Goal: Task Accomplishment & Management: Use online tool/utility

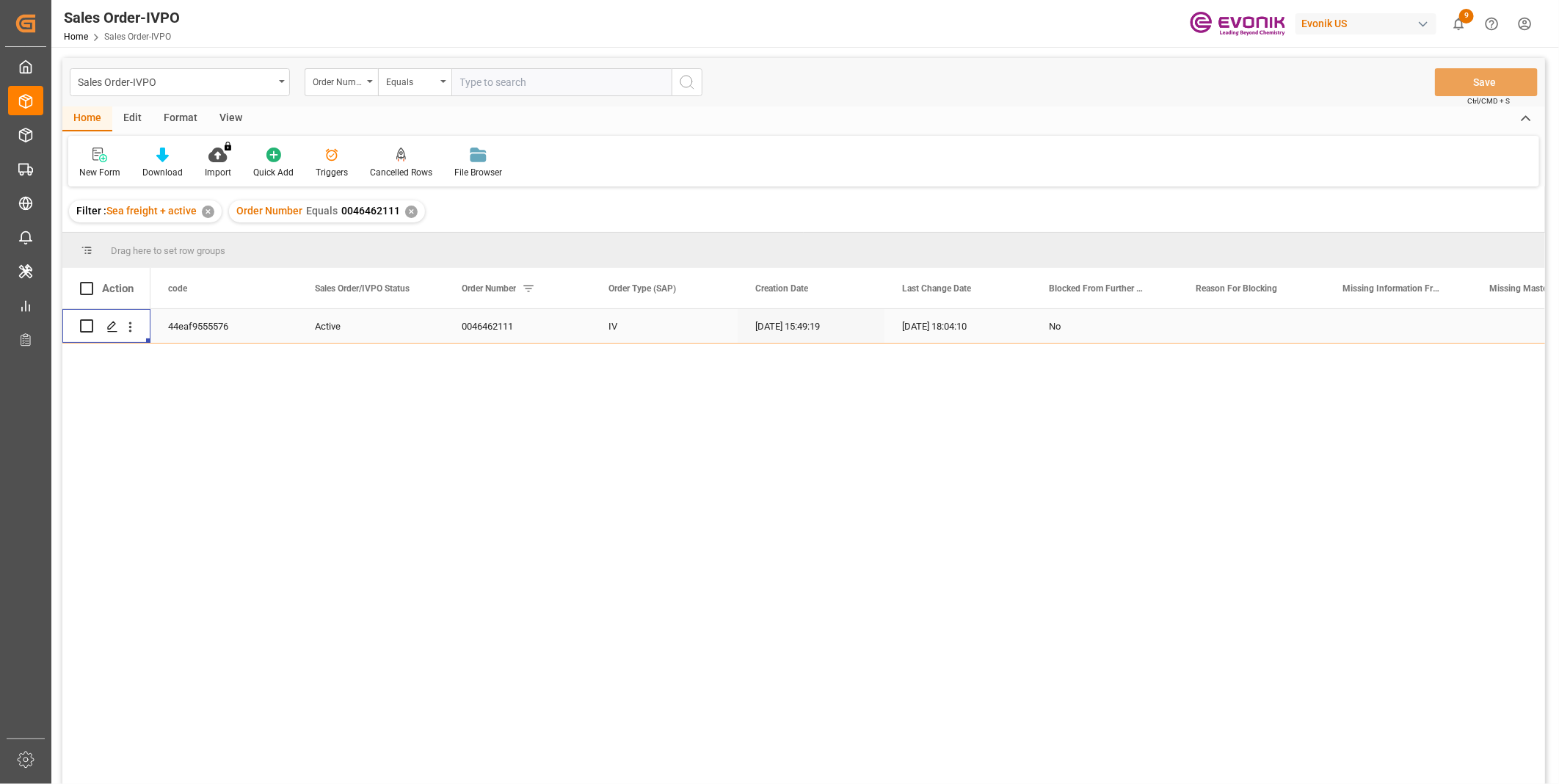
click at [549, 75] on input "text" at bounding box center [562, 82] width 220 height 28
paste input "0046437597"
type input "0046437597"
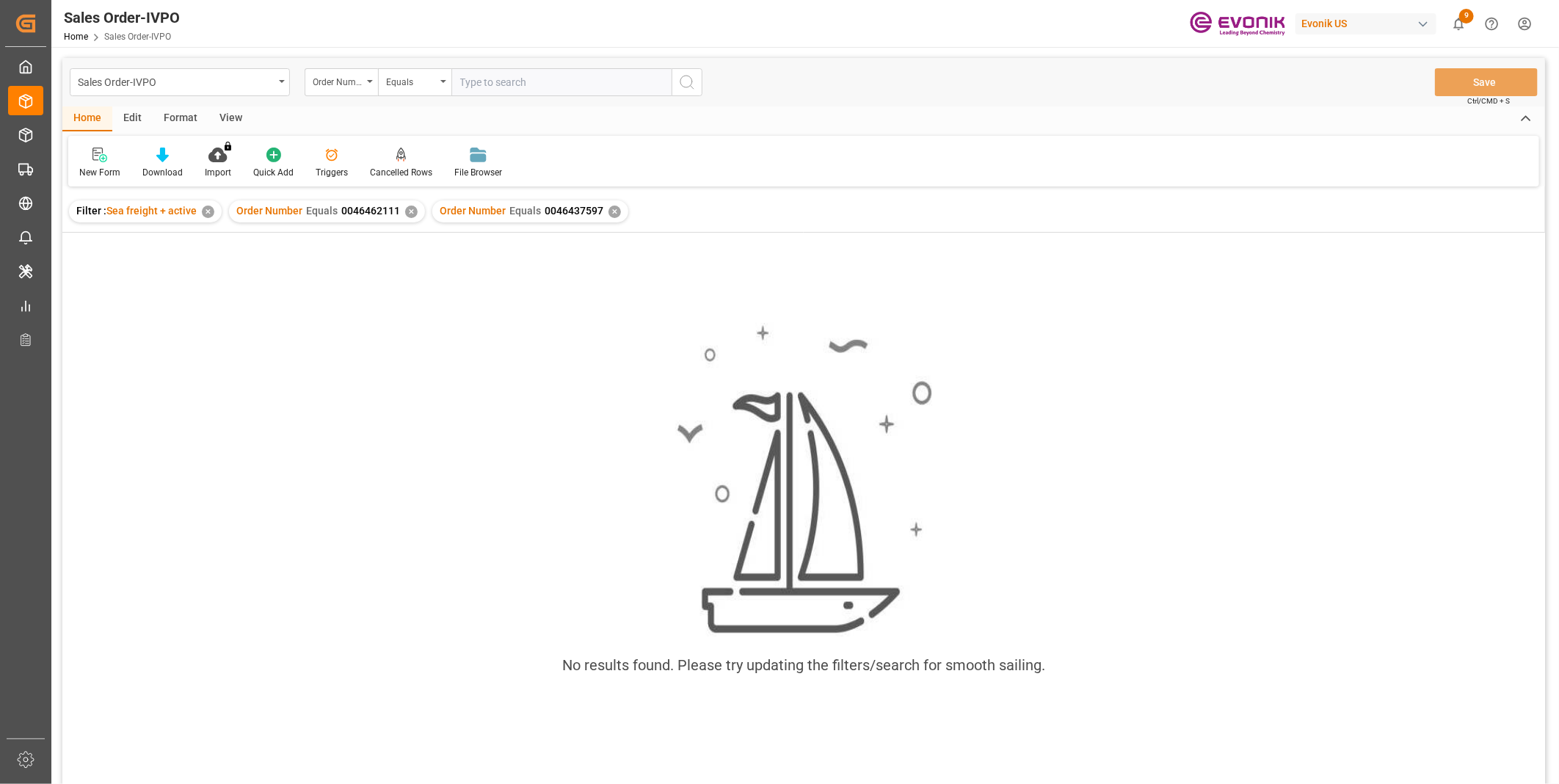
click at [415, 211] on div "Order Number Equals 0046462111 ✕" at bounding box center [326, 211] width 196 height 22
click at [408, 210] on div "✕" at bounding box center [411, 211] width 13 height 13
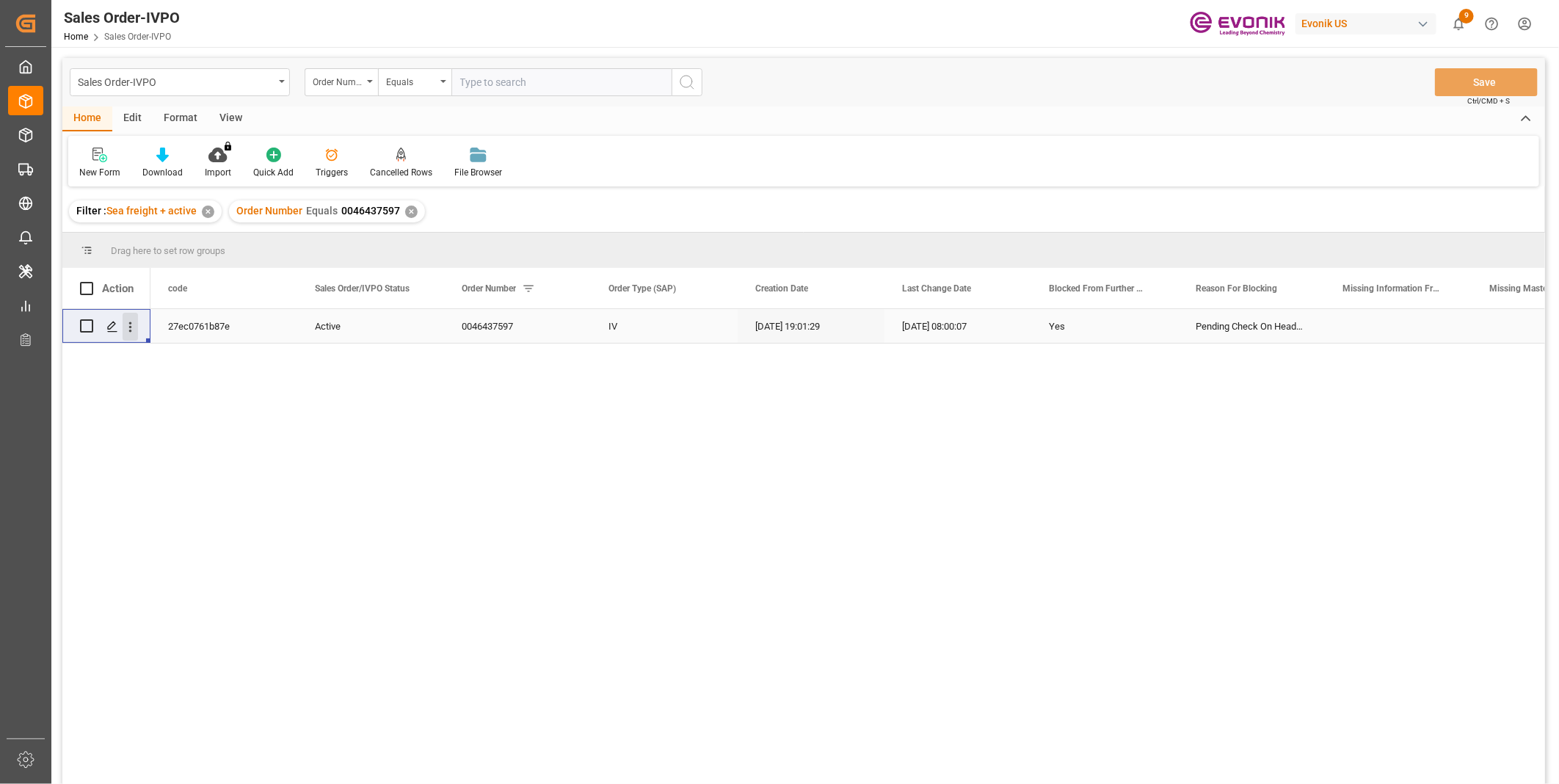
click at [129, 329] on icon "open menu" at bounding box center [130, 326] width 3 height 11
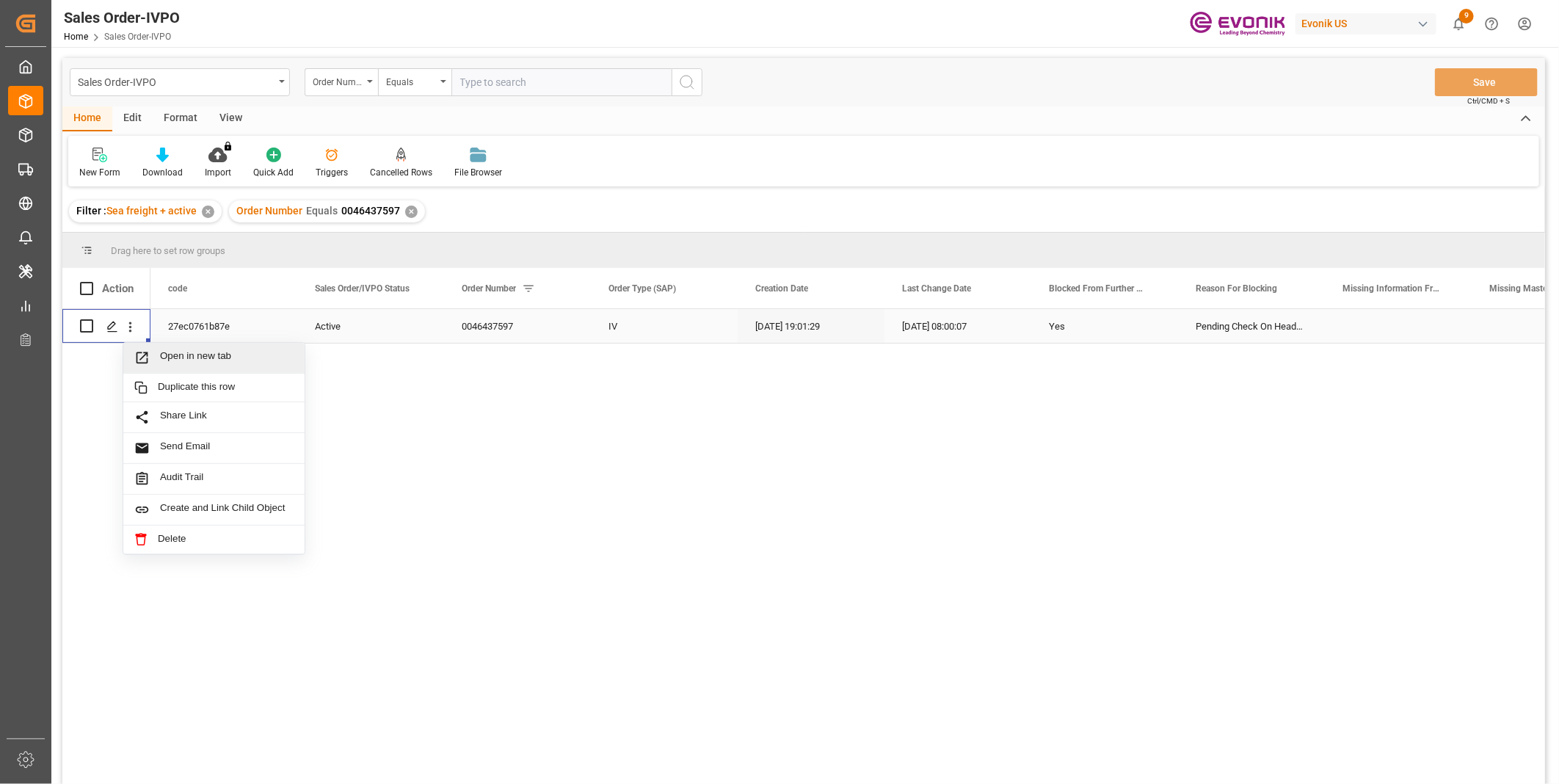
click at [229, 357] on span "Open in new tab" at bounding box center [226, 358] width 133 height 16
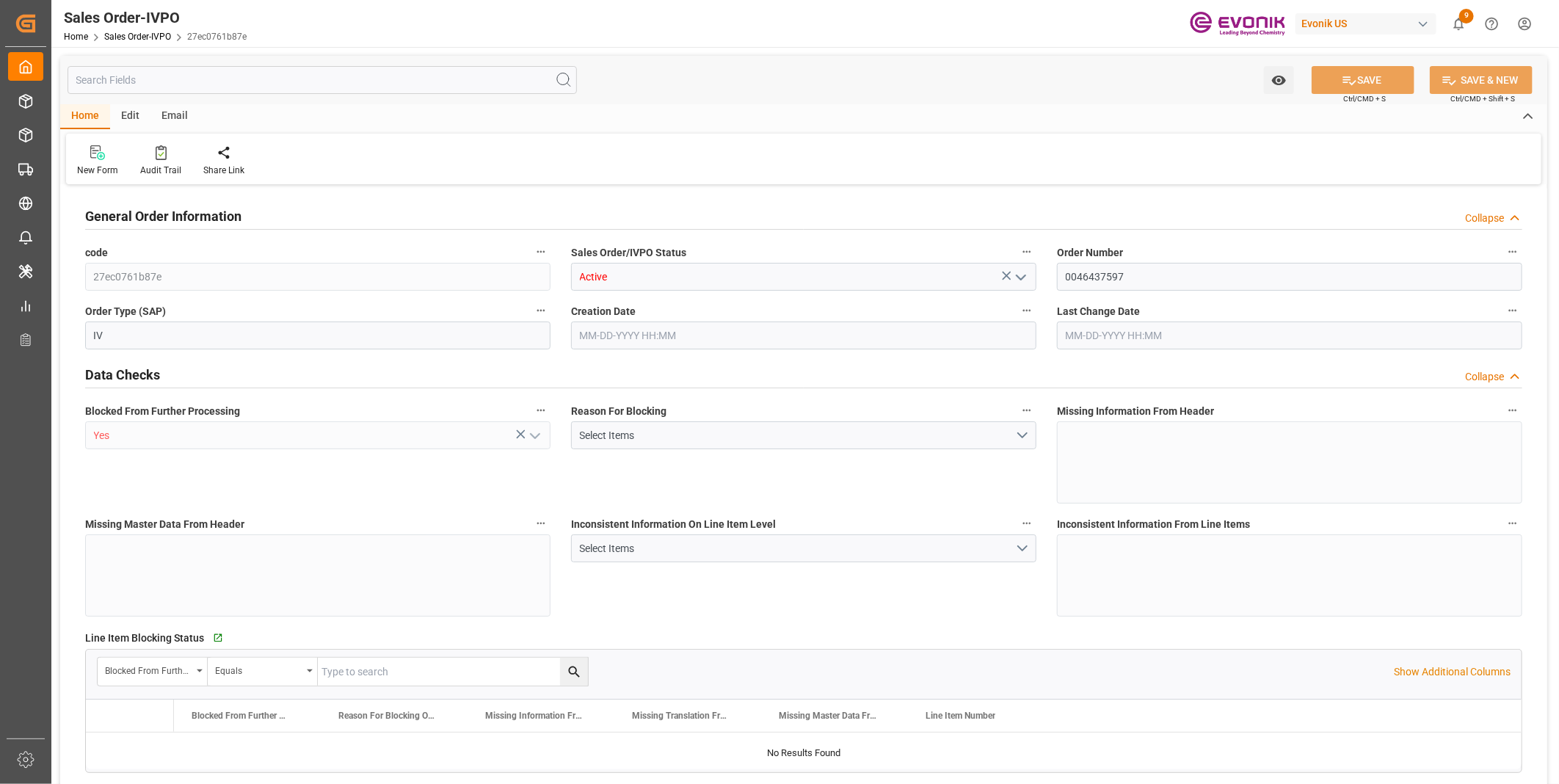
type input "BEANR"
type input "nadine.weissaag@evonik.comTelephone No..: +49 2365 49 4326"
type input "0"
type input "1"
type input "2"
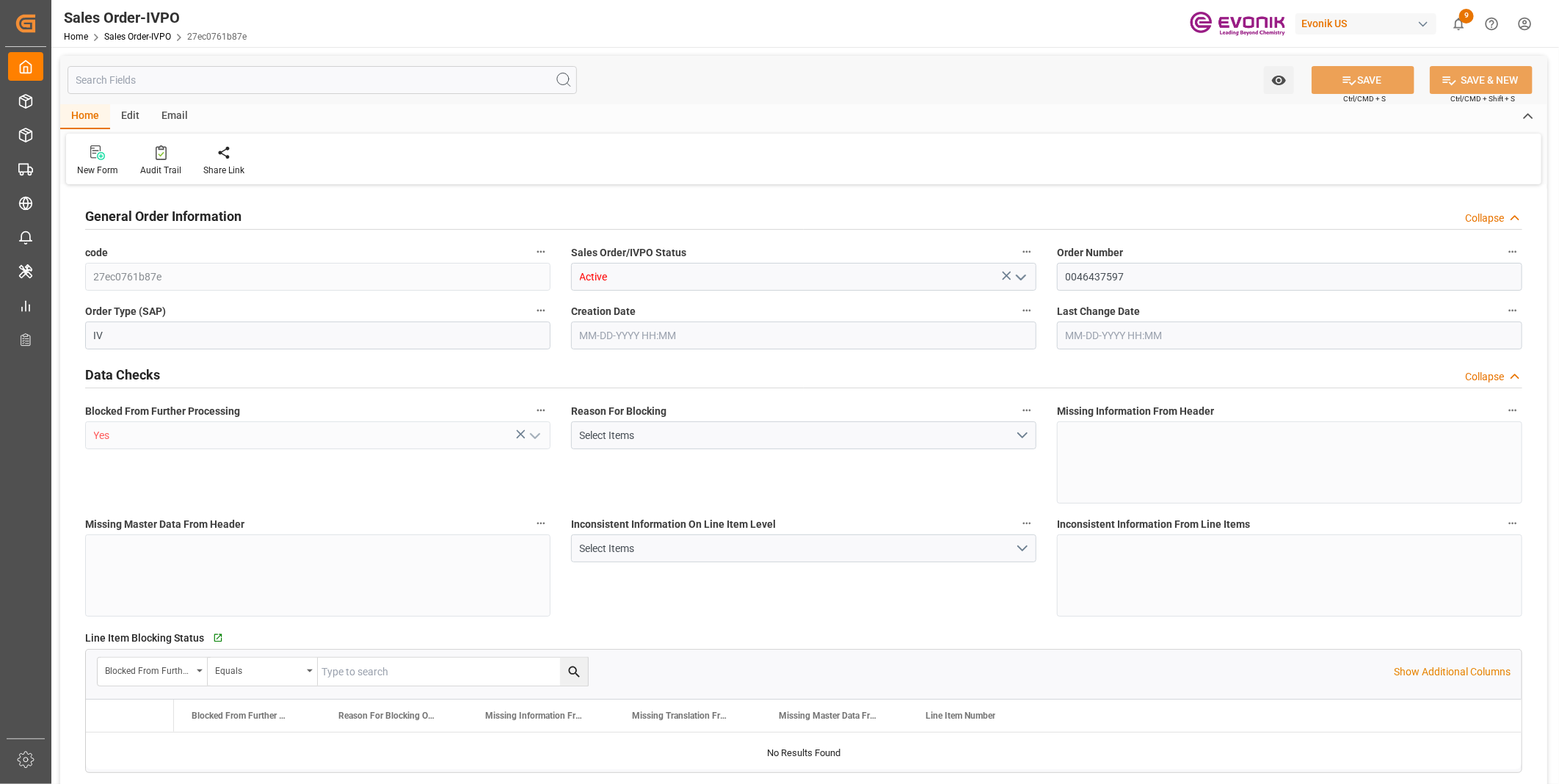
type input "20000"
type input "0"
type input "17000"
type input "30"
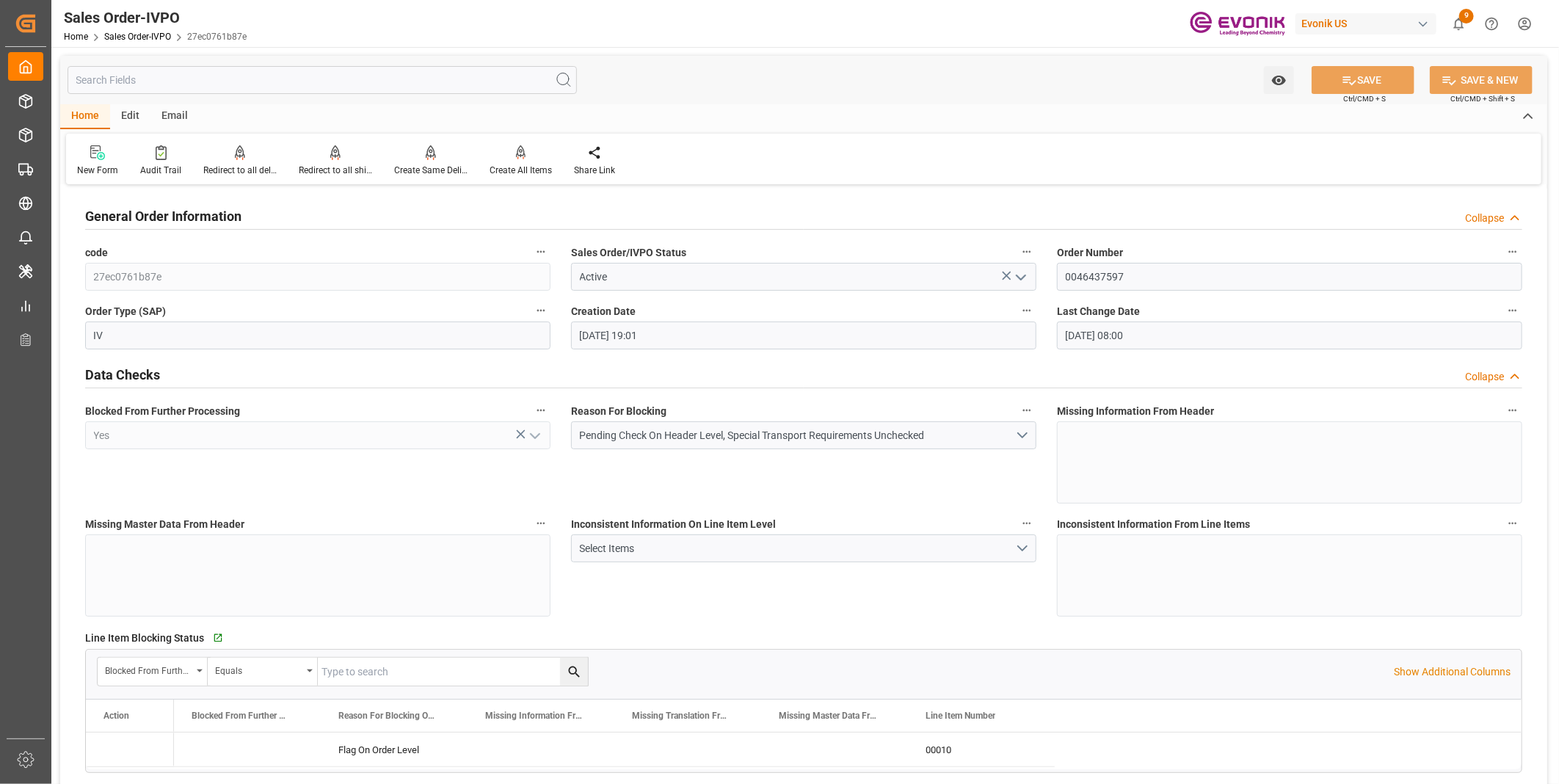
type input "08-15-2025 19:01"
type input "08-29-2025 08:00"
type input "nadine.weissaag@evonik.comTelephone No..: +49 2365 49 4326"
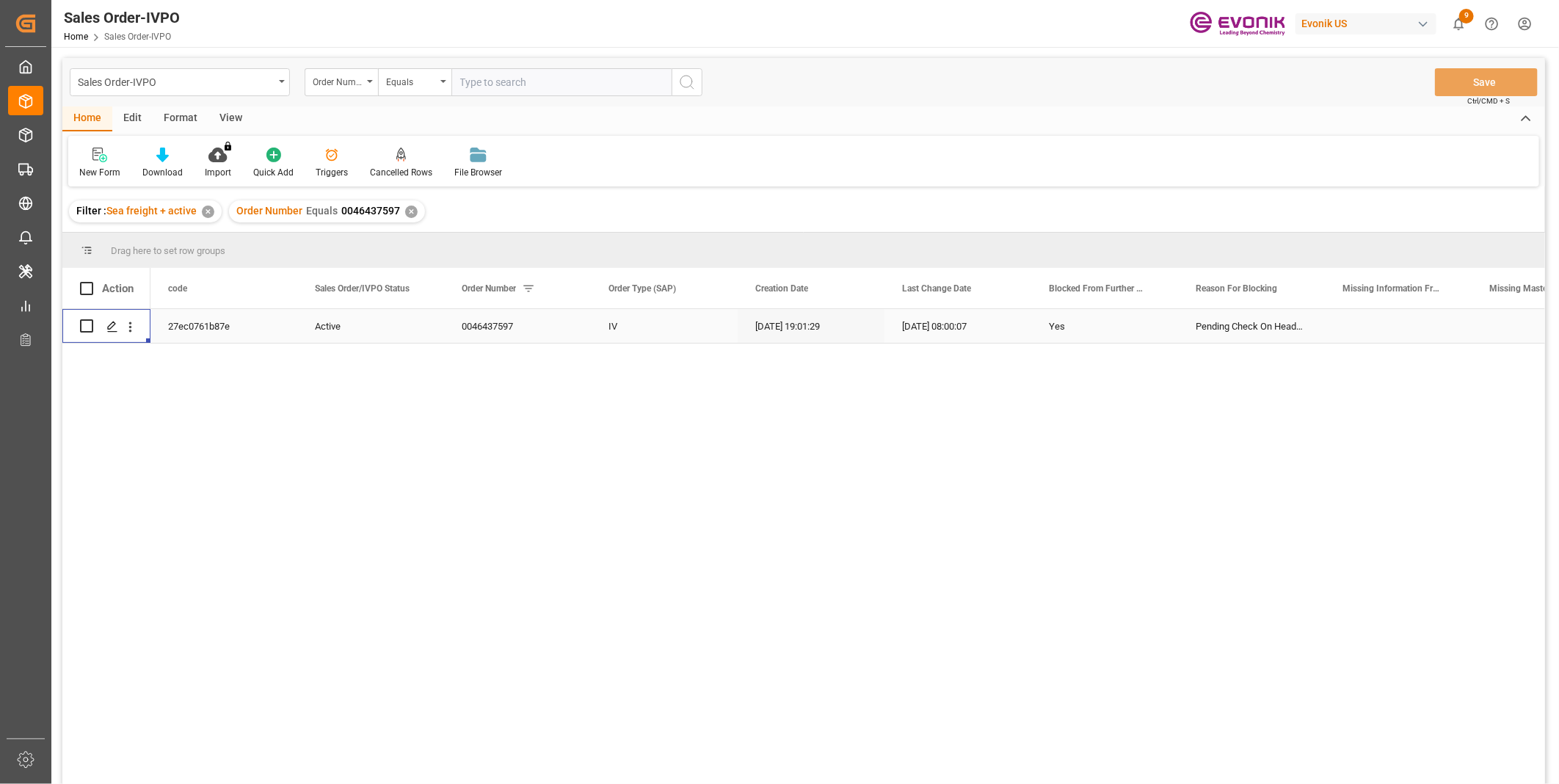
click at [520, 86] on input "text" at bounding box center [562, 82] width 220 height 28
paste input "2007139118"
type input "2007139118"
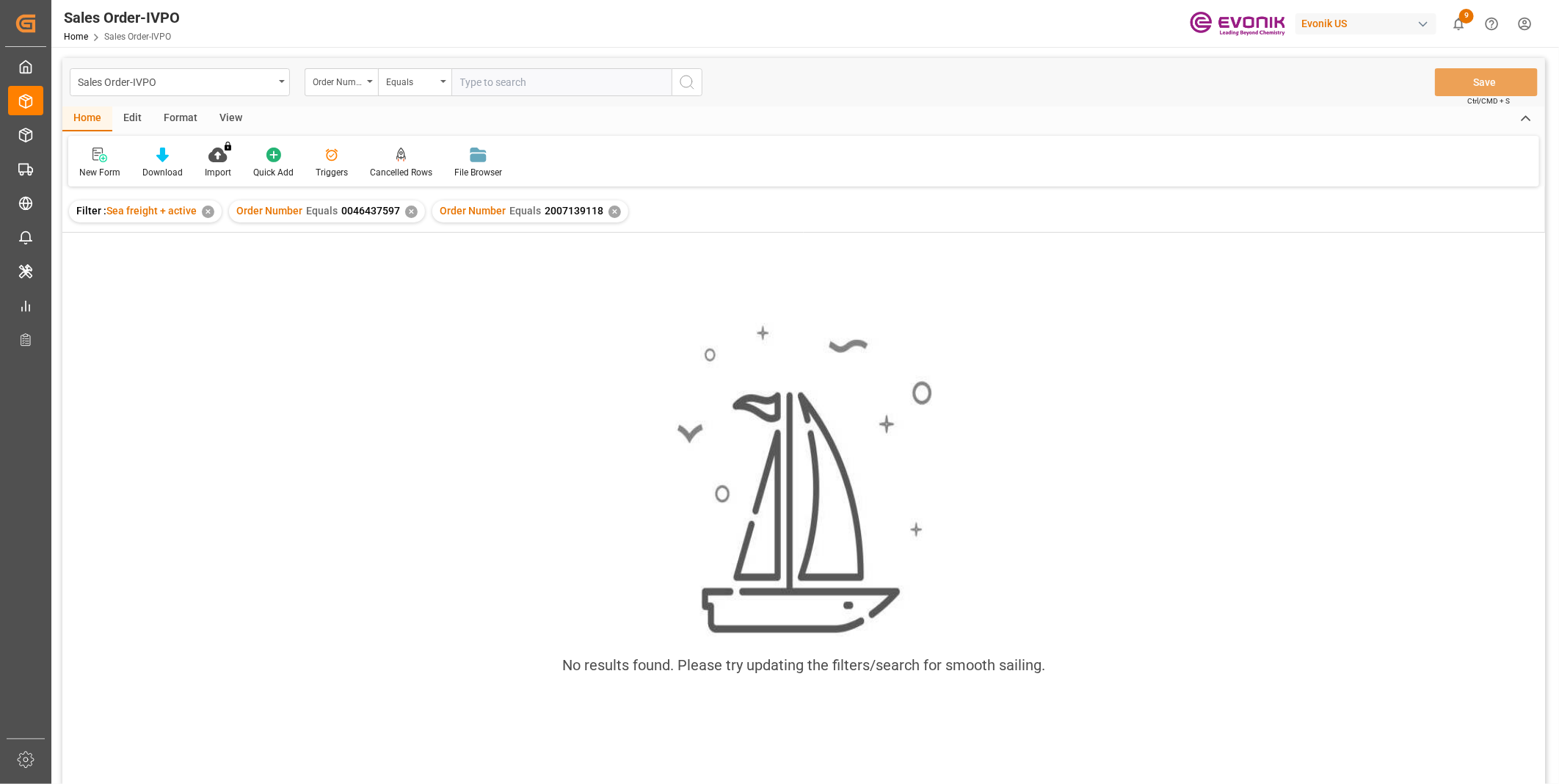
click at [405, 209] on div "✕" at bounding box center [411, 211] width 13 height 13
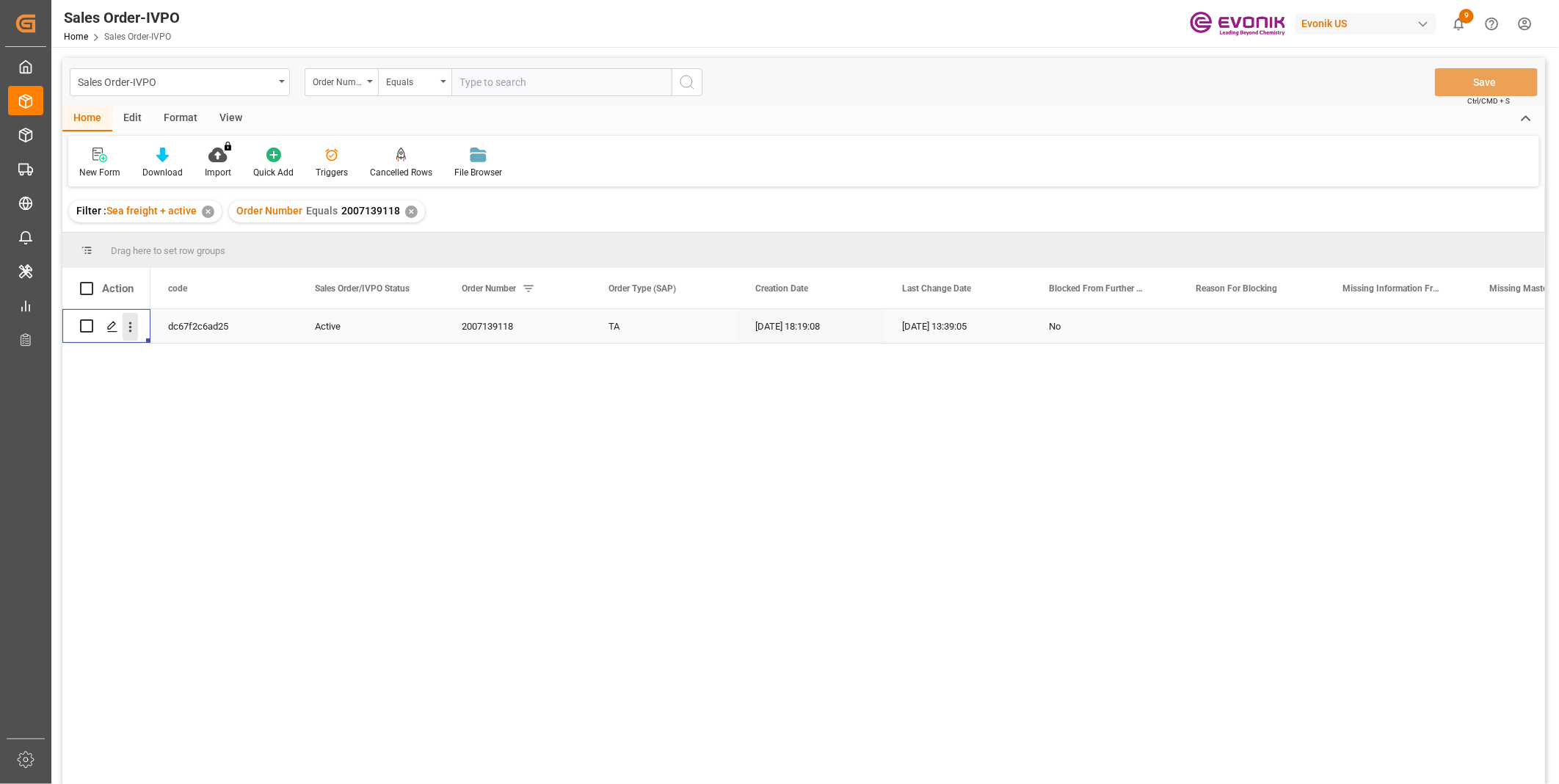
click at [130, 332] on icon "open menu" at bounding box center [130, 327] width 16 height 16
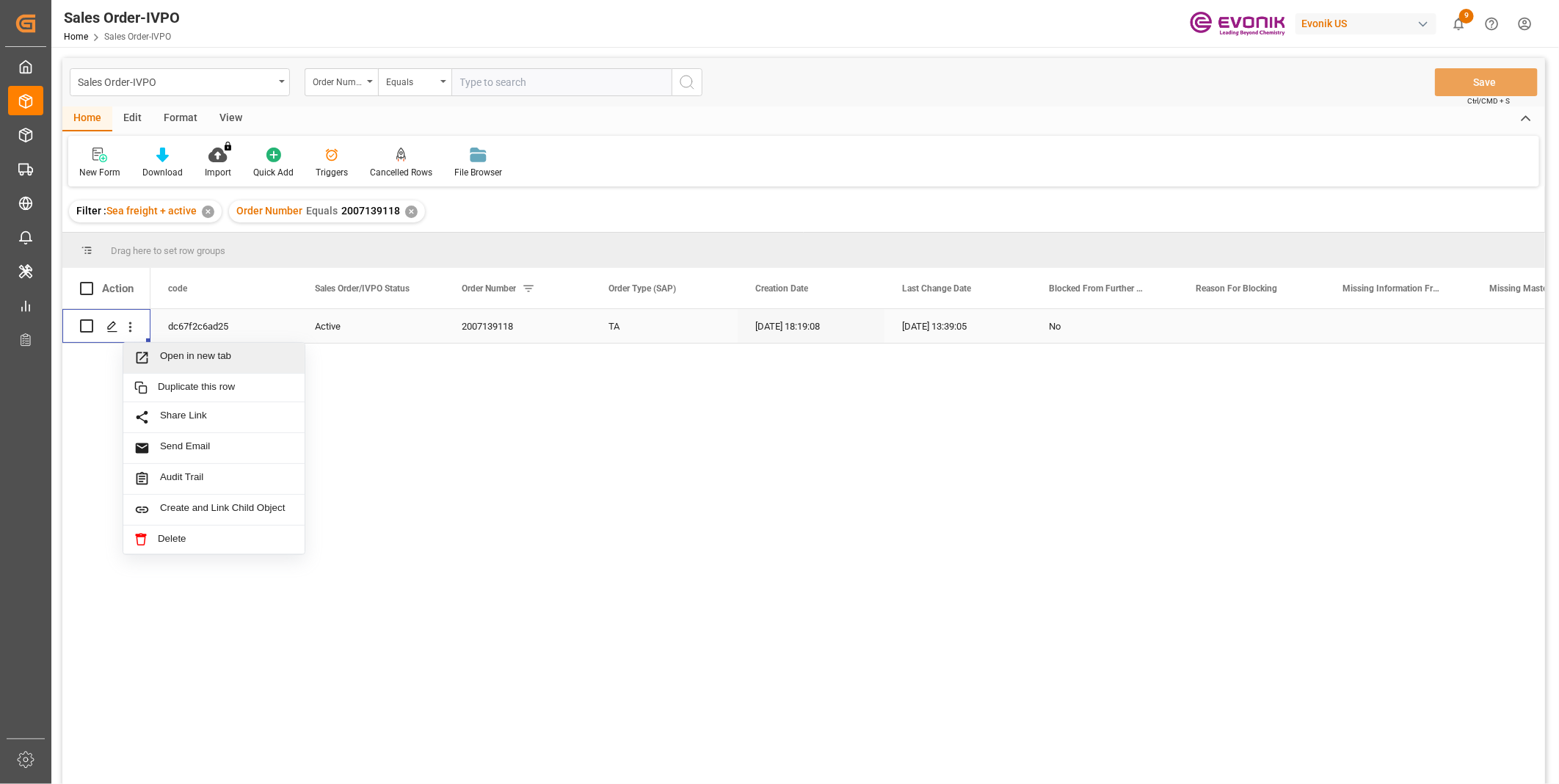
click at [244, 353] on span "Open in new tab" at bounding box center [226, 358] width 133 height 16
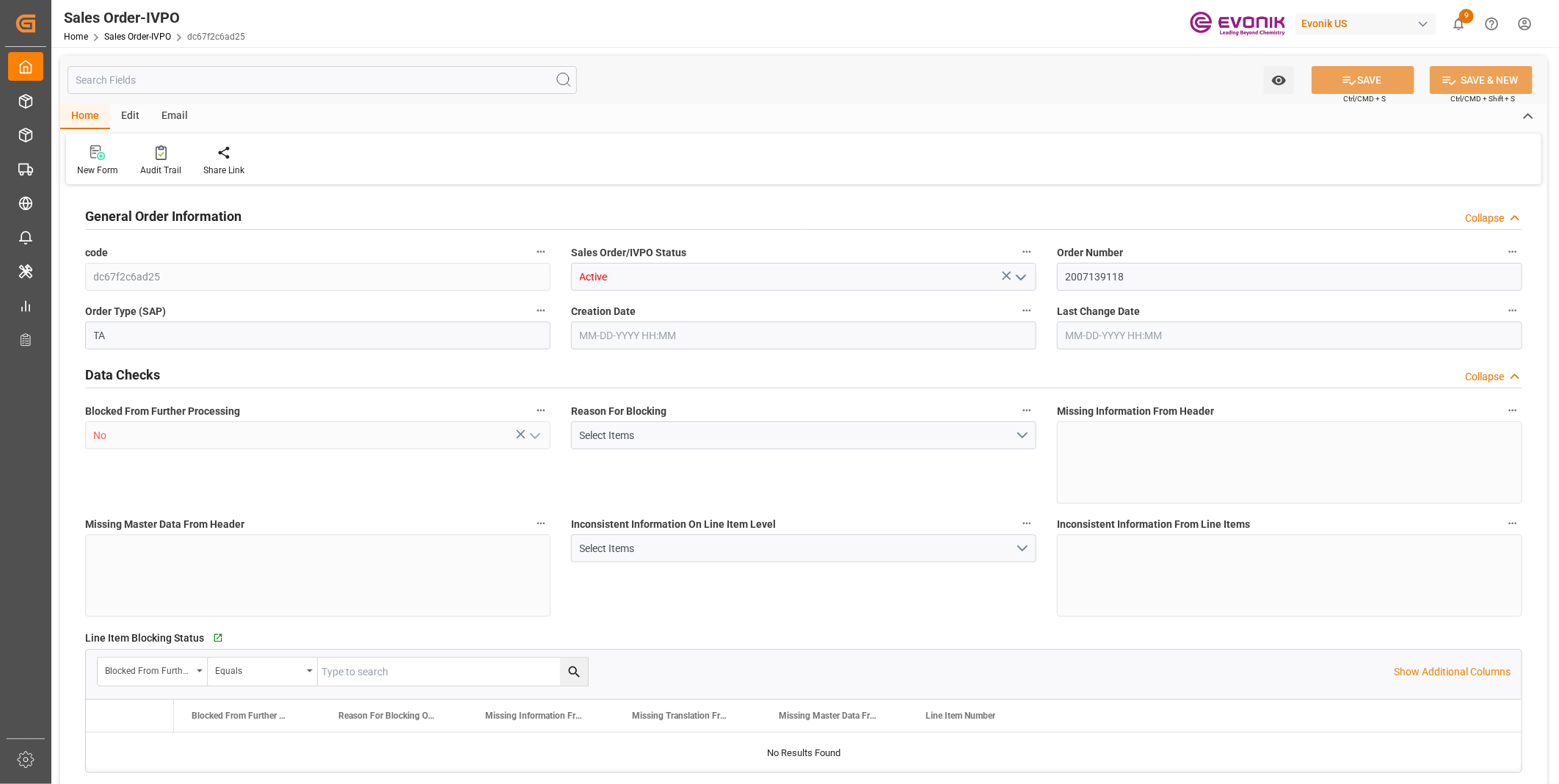
type input "COPUL"
type input "0"
type input "1"
type input "2"
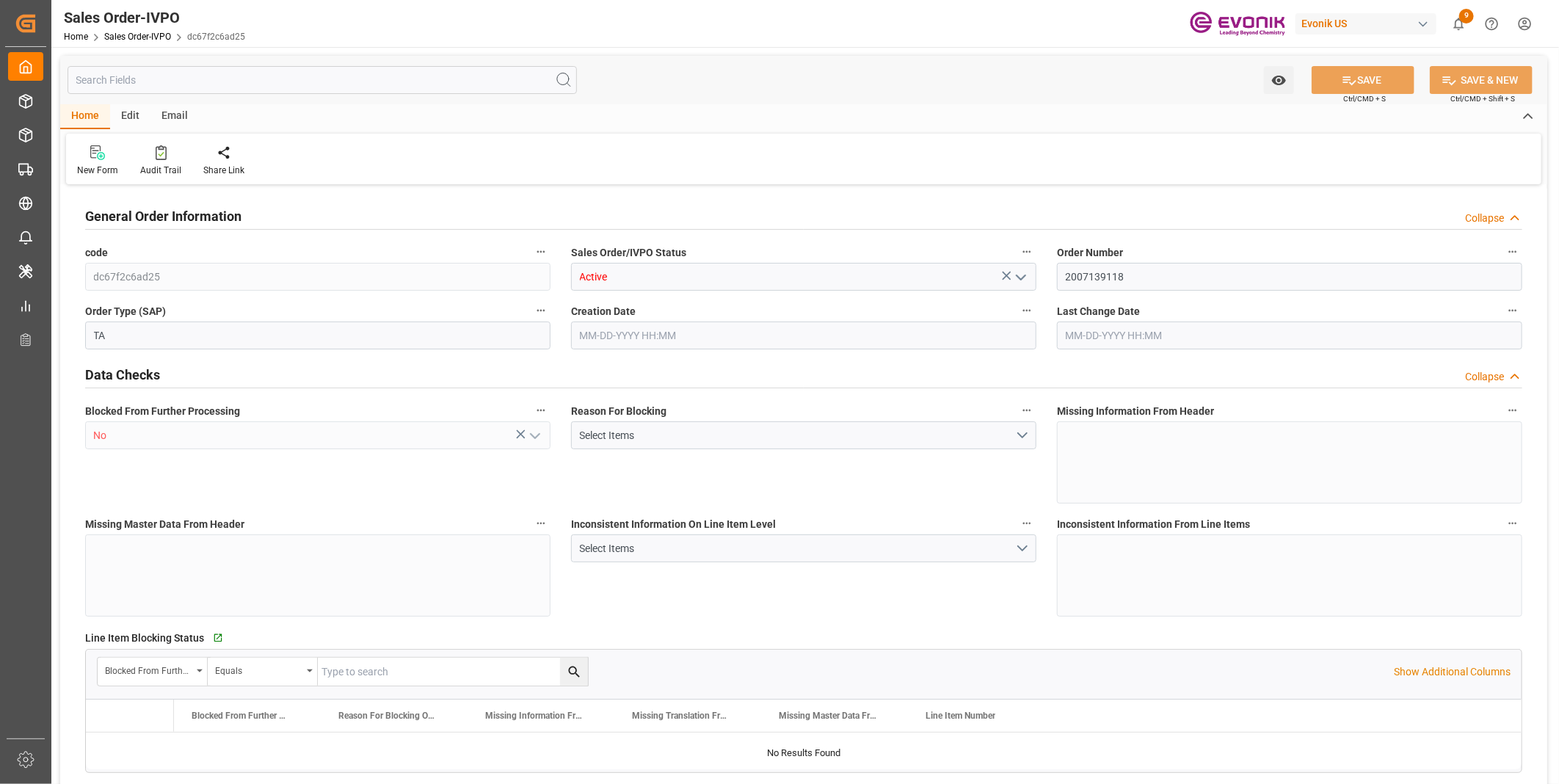
type input "17074"
type input "44.544"
type input "17000"
type input "30"
type input "08-13-2025 18:19"
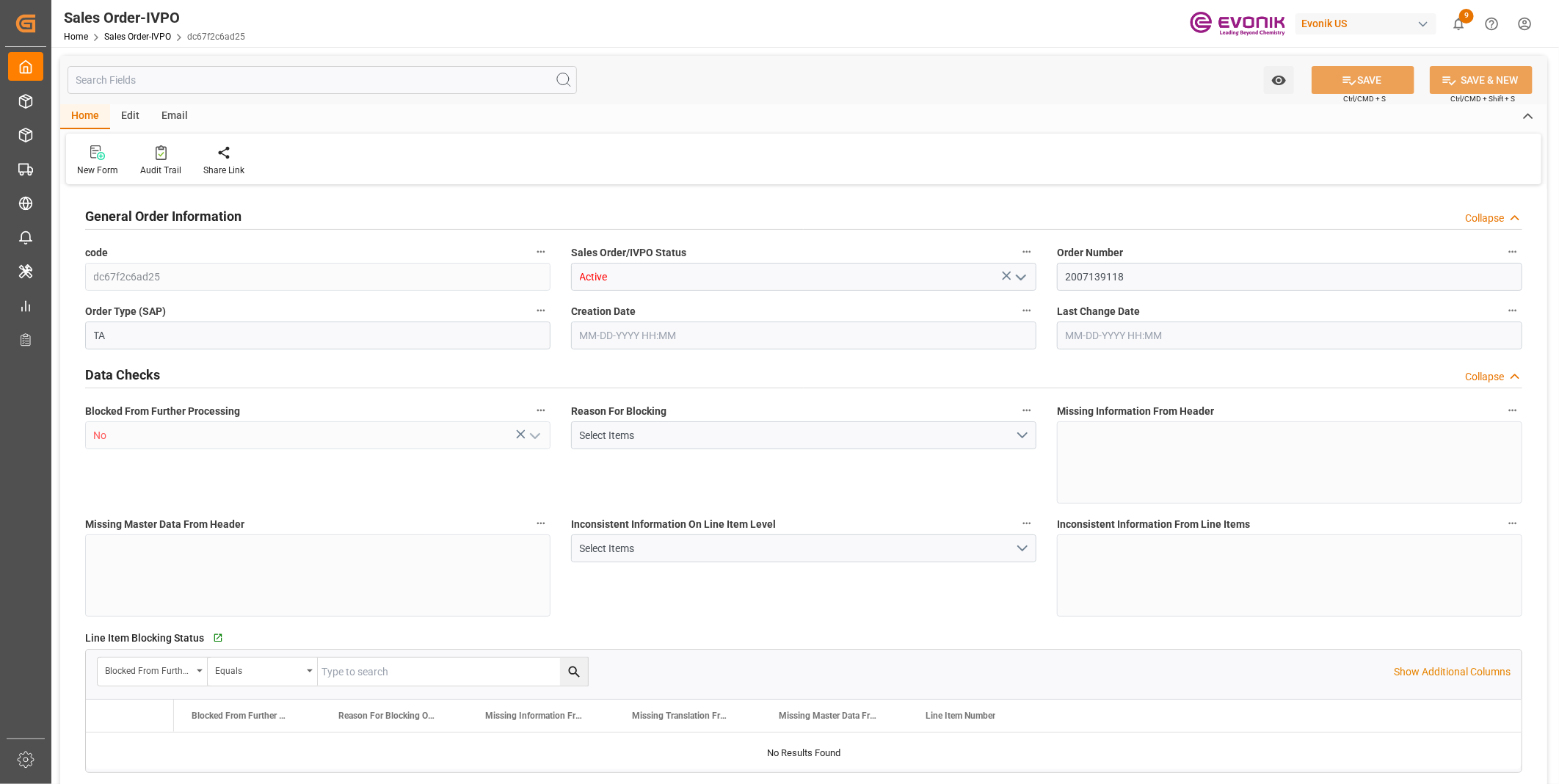
type input "09-03-2025 13:39"
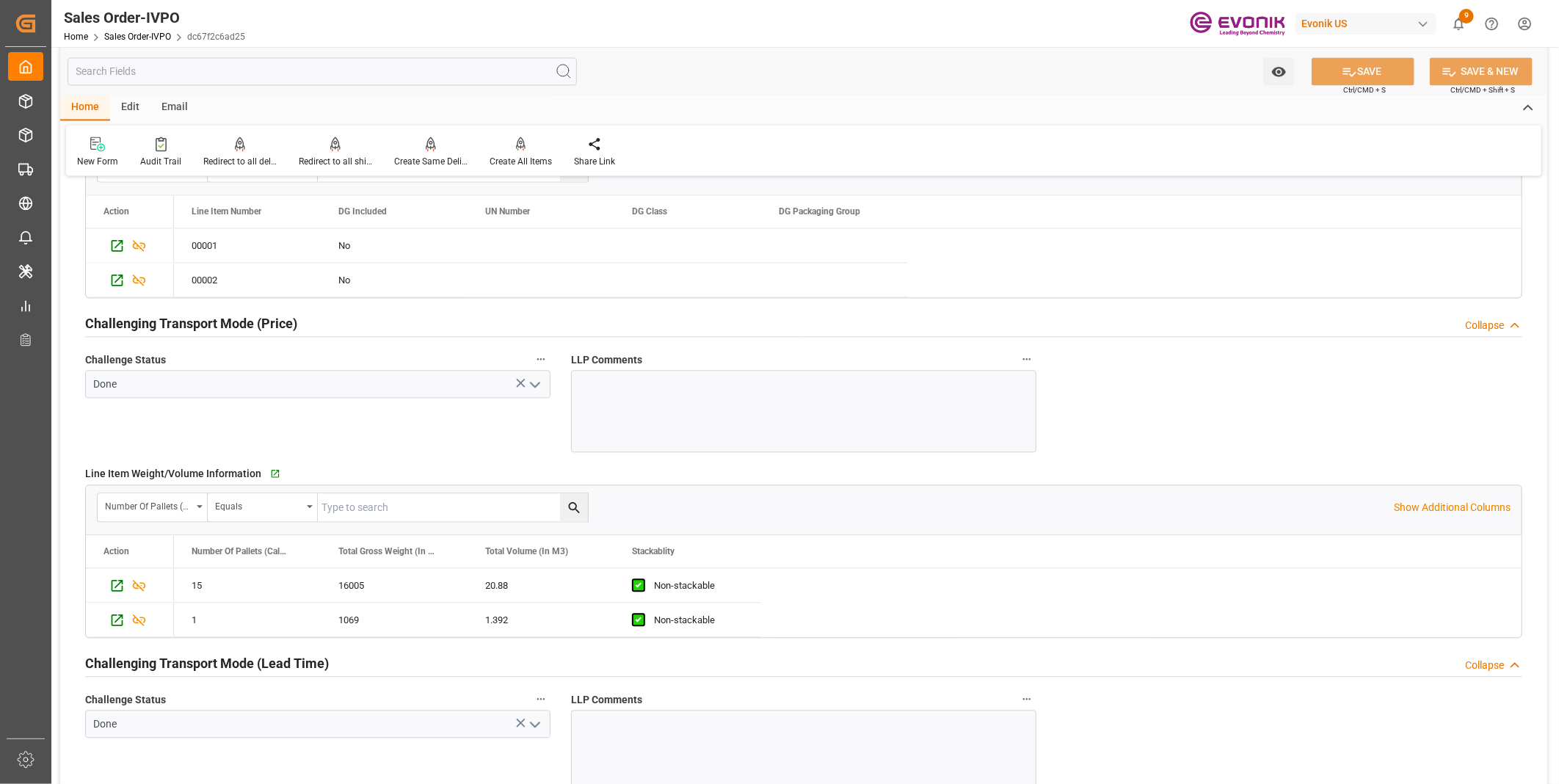
scroll to position [1794, 0]
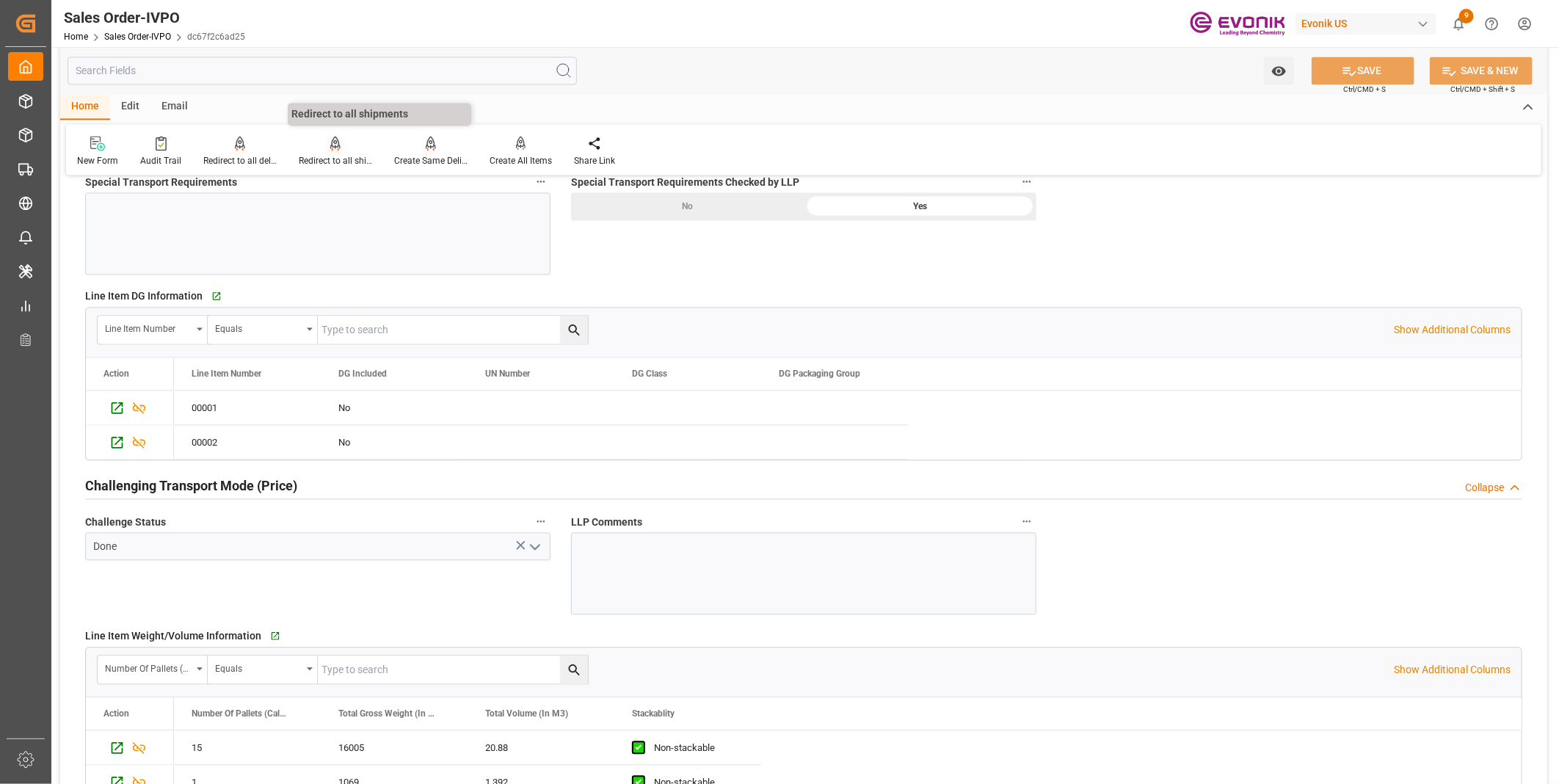
click at [321, 159] on div "Redirect to all shipments" at bounding box center [335, 161] width 73 height 14
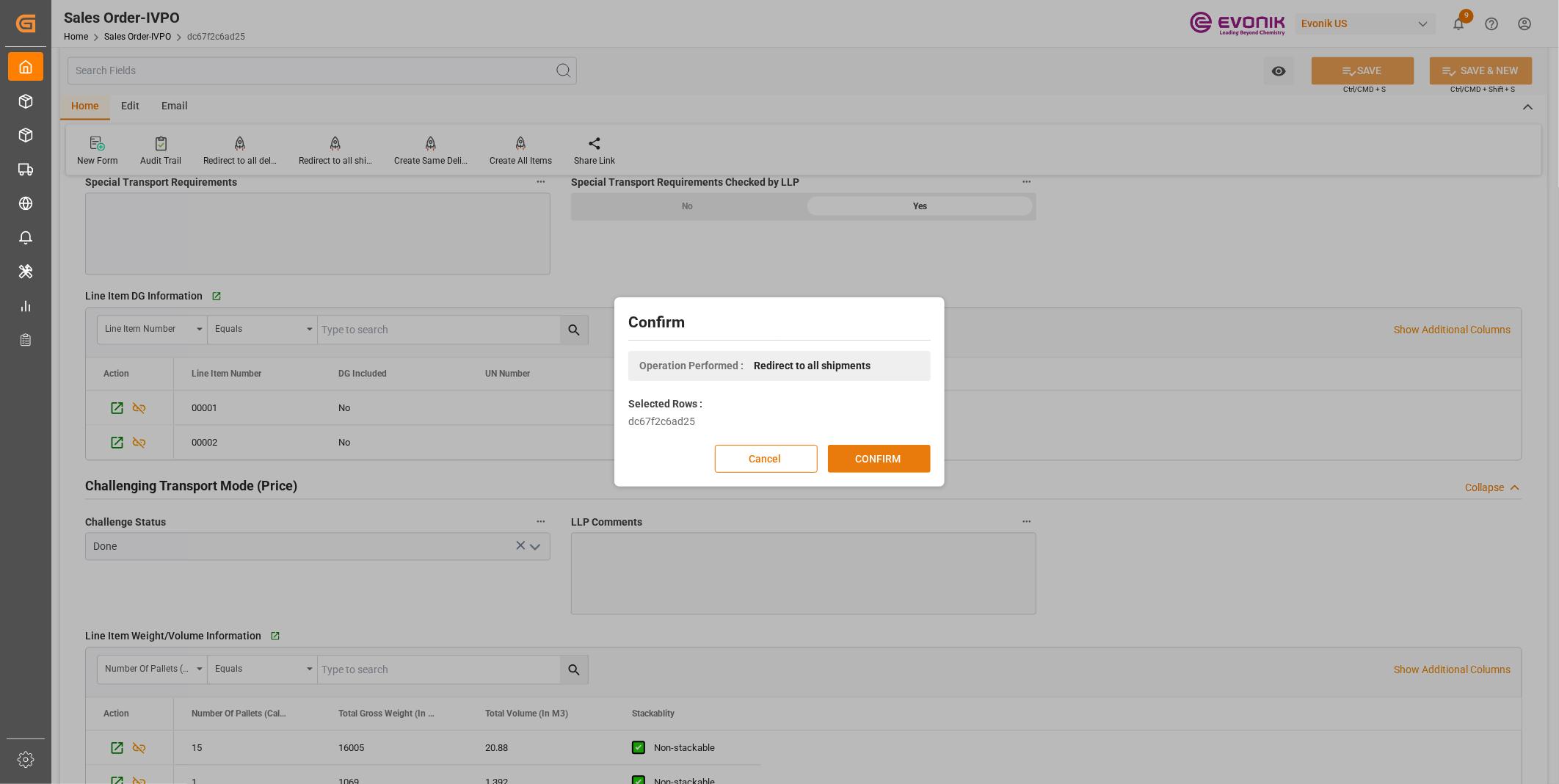
click at [869, 455] on button "CONFIRM" at bounding box center [880, 458] width 103 height 28
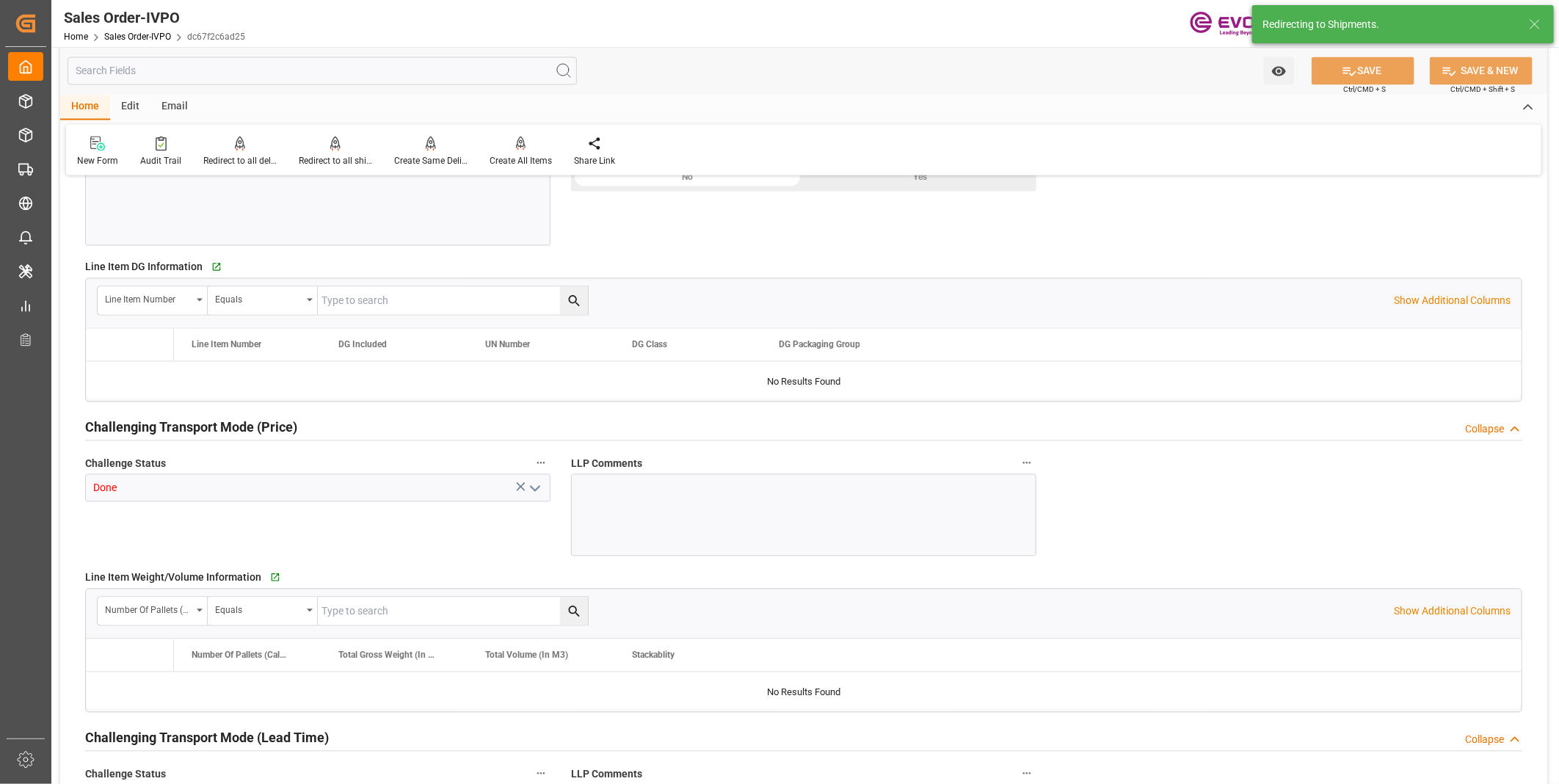
type input "COPUL"
type input "0"
type input "1"
type input "2"
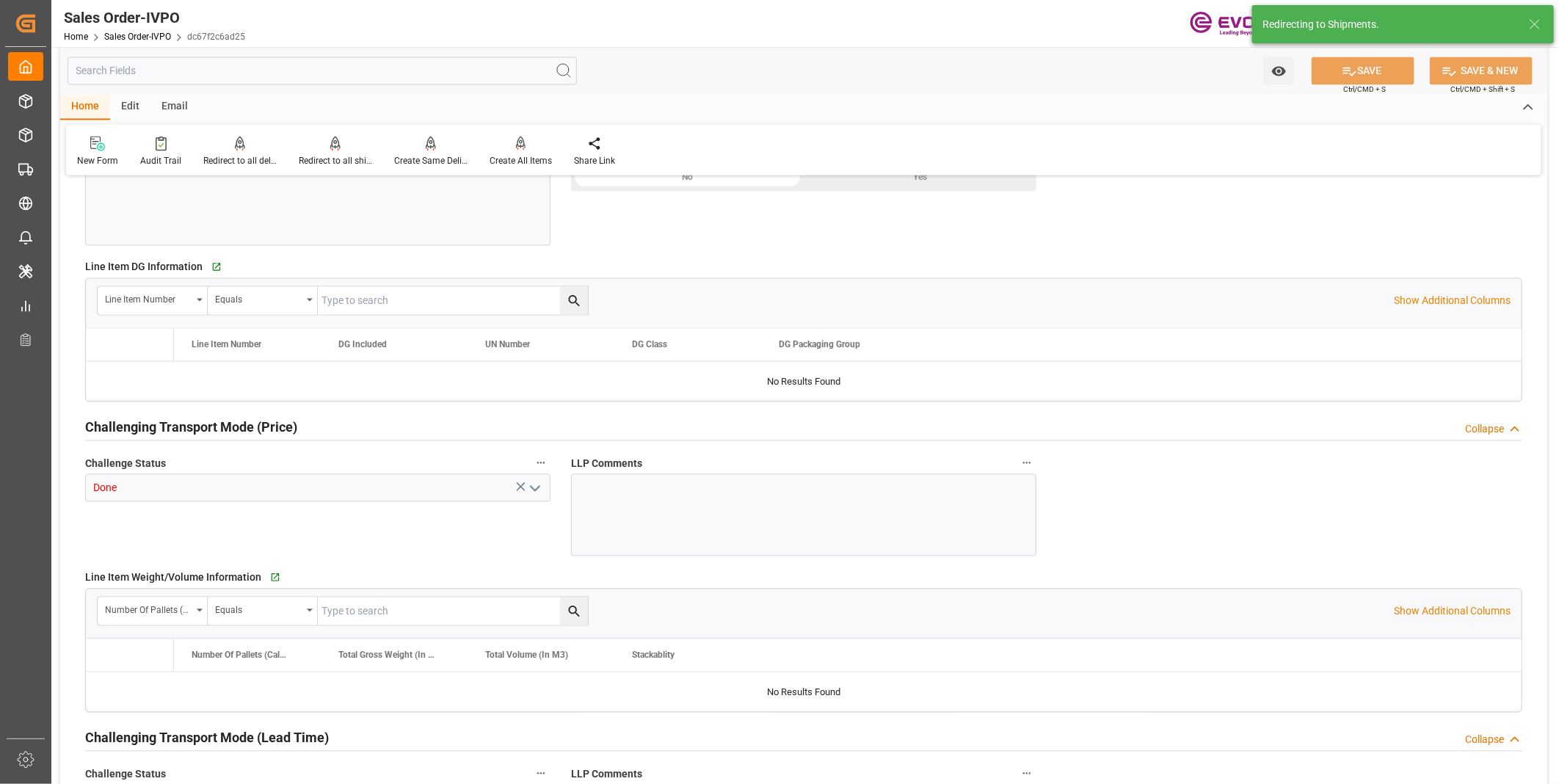
type input "17074"
type input "44.544"
type input "17000"
type input "30"
type input "08-13-2025 18:19"
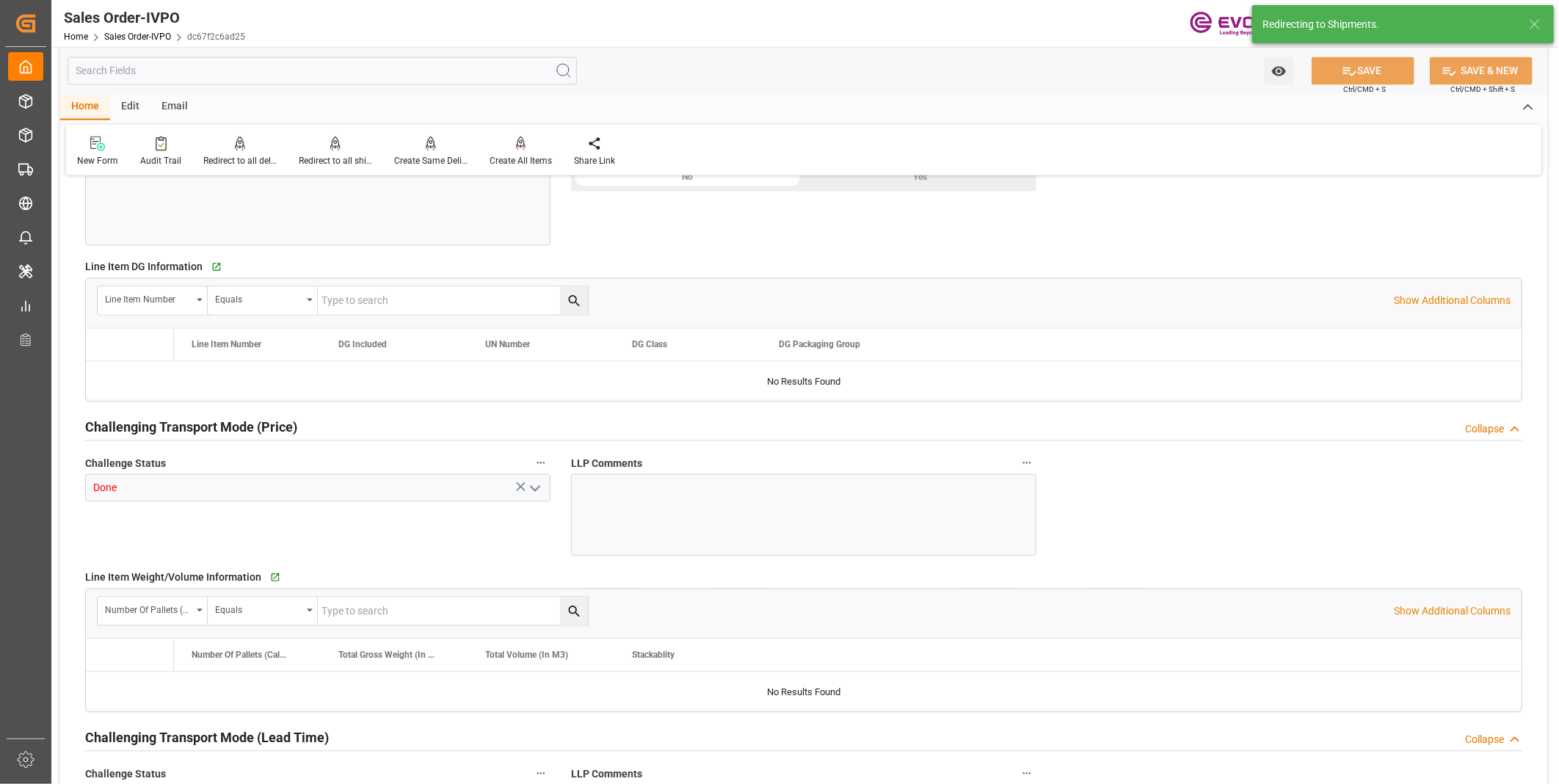
type input "09-03-2025 13:39"
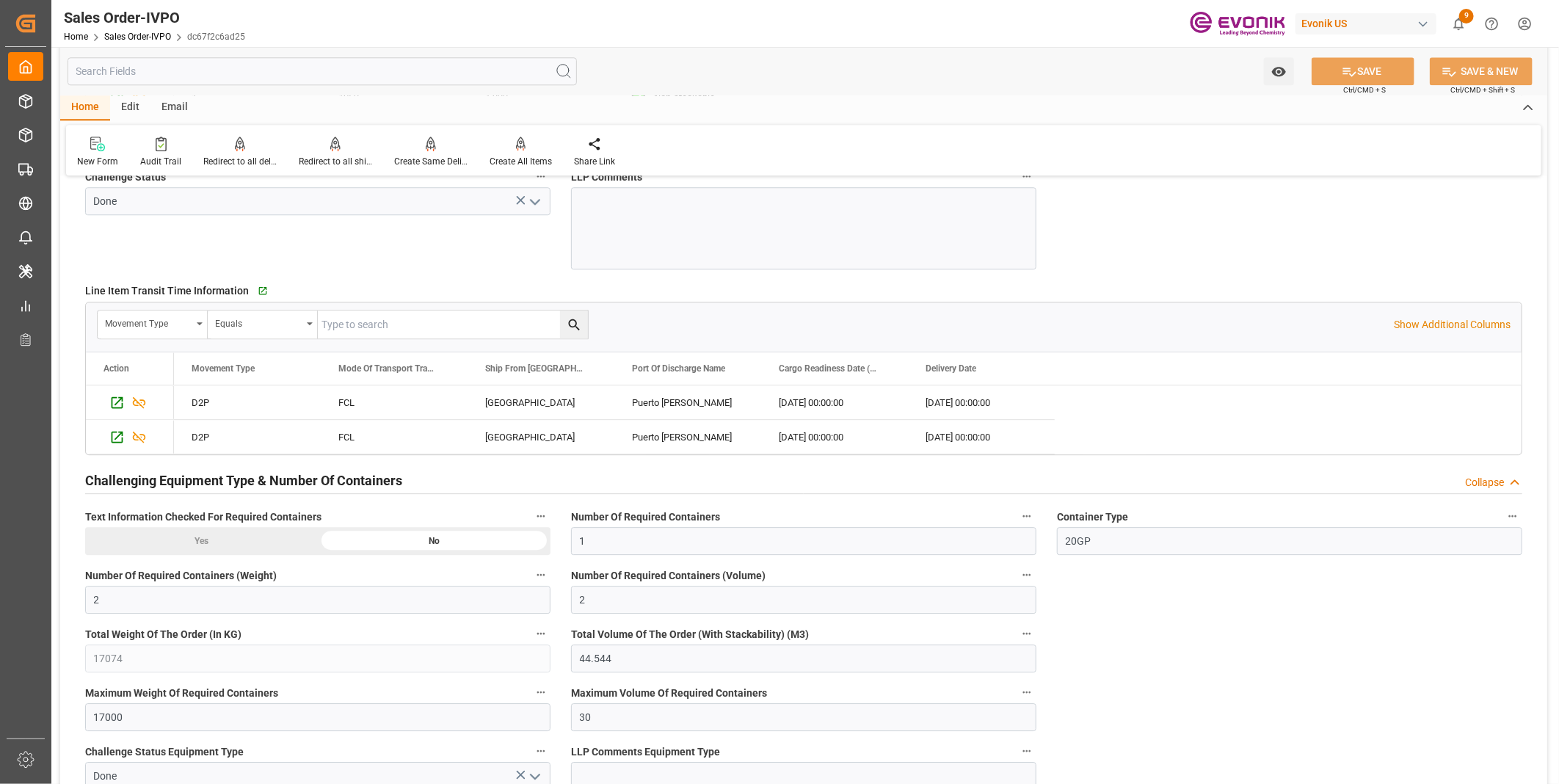
scroll to position [2316, 0]
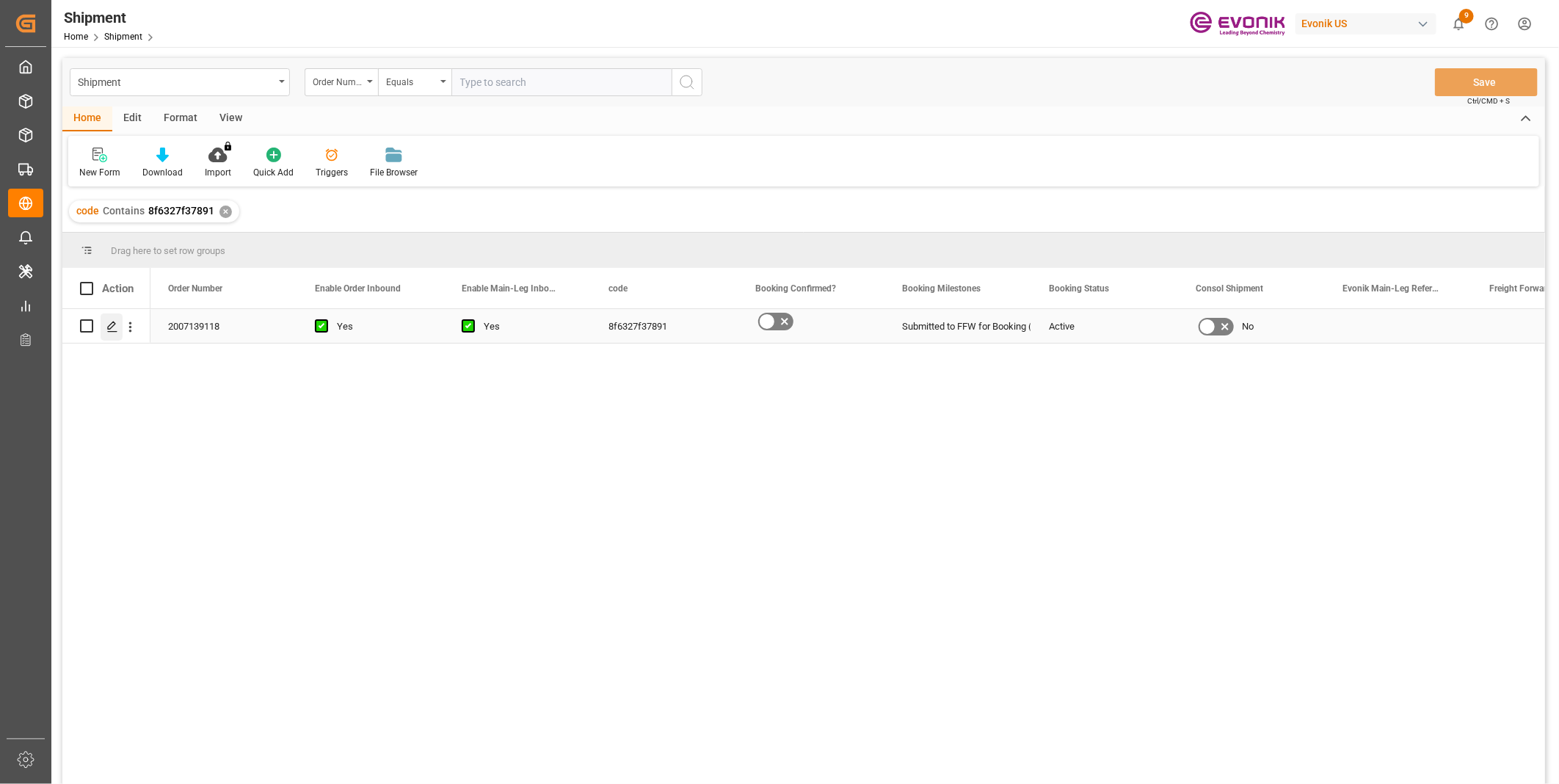
click at [114, 324] on polygon "Press SPACE to select this row." at bounding box center [112, 325] width 8 height 8
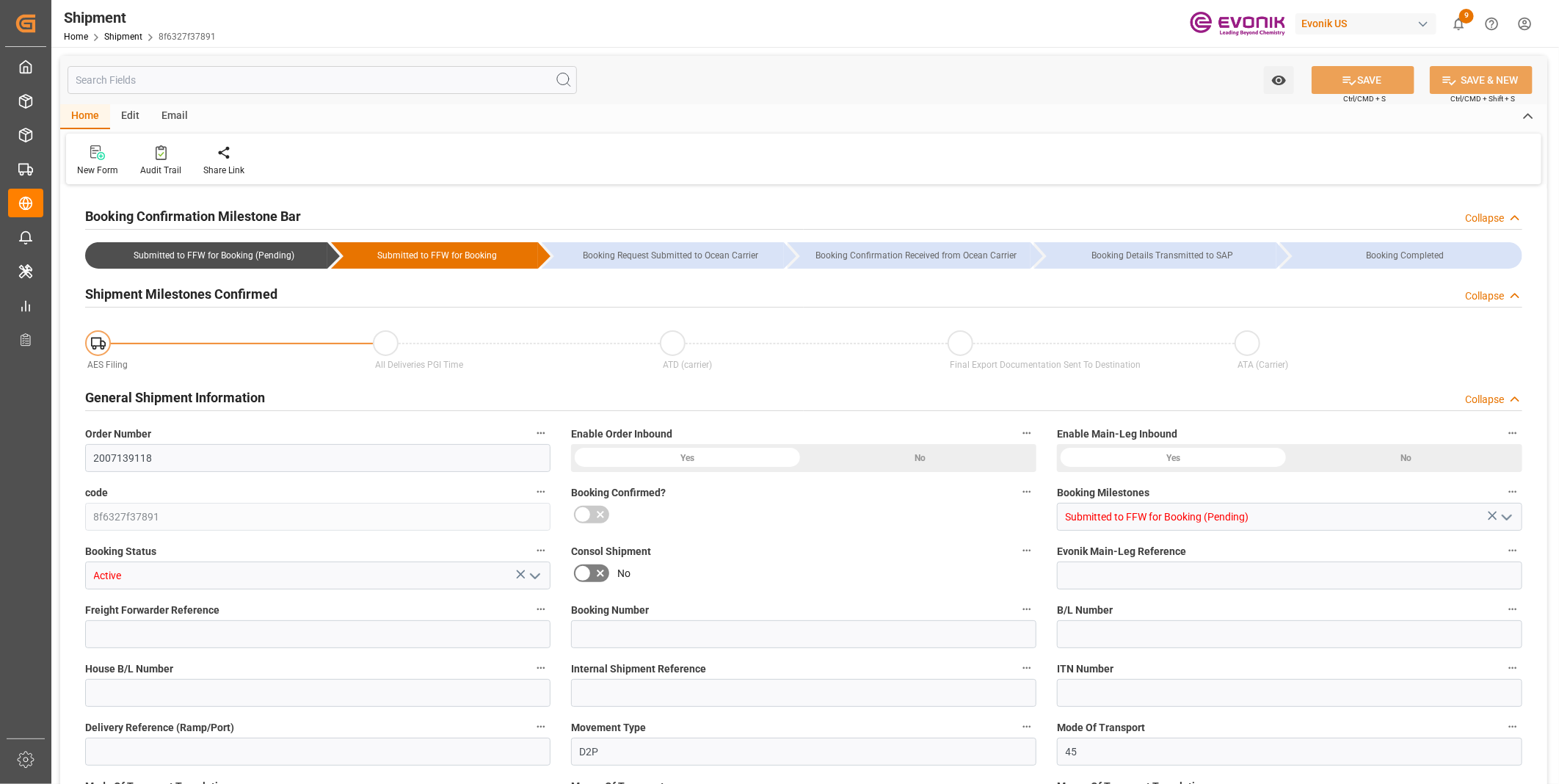
type input "USMOB"
type input "COPUL"
type input "9299927"
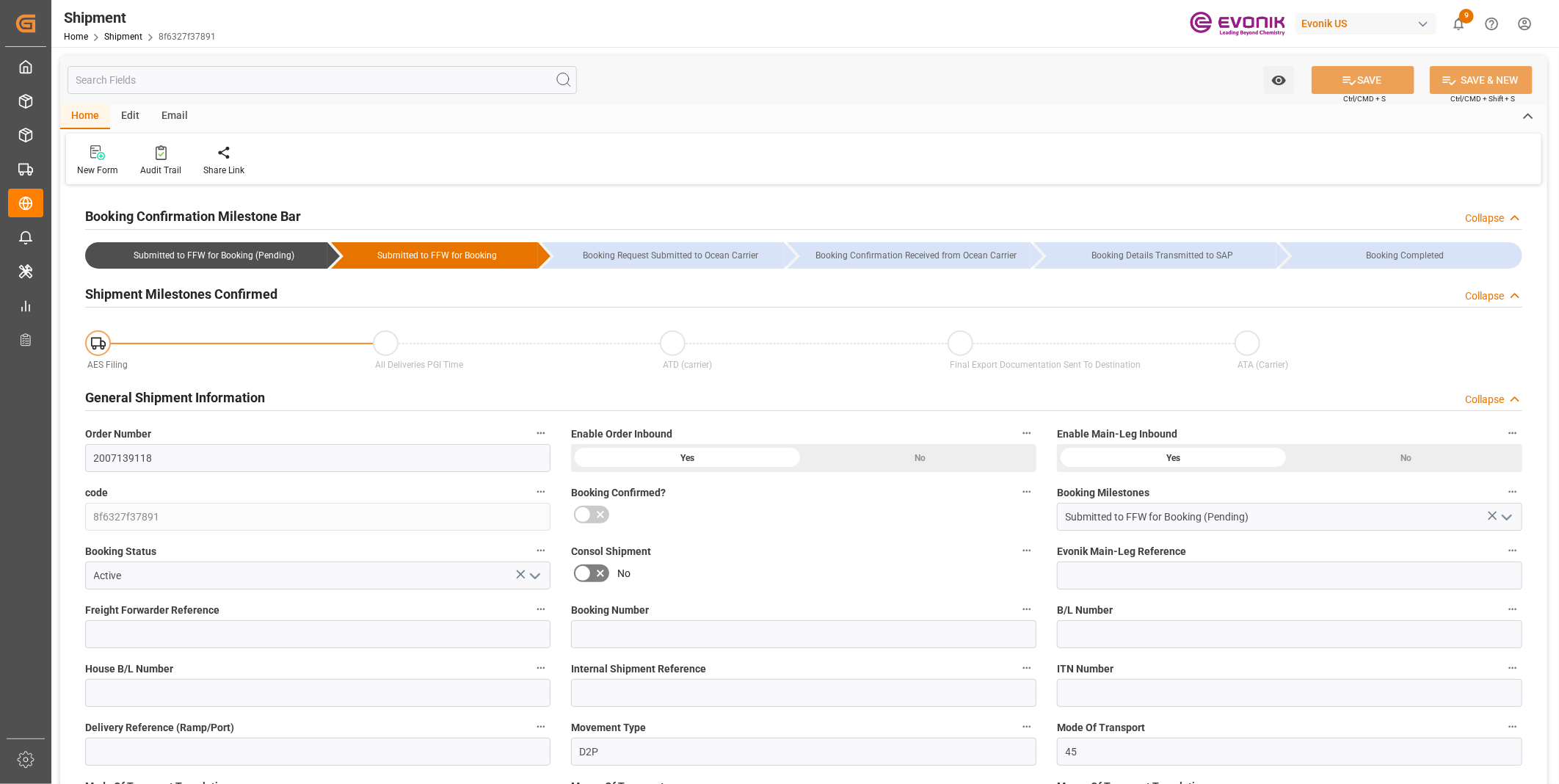
type input "[DATE] 00:00"
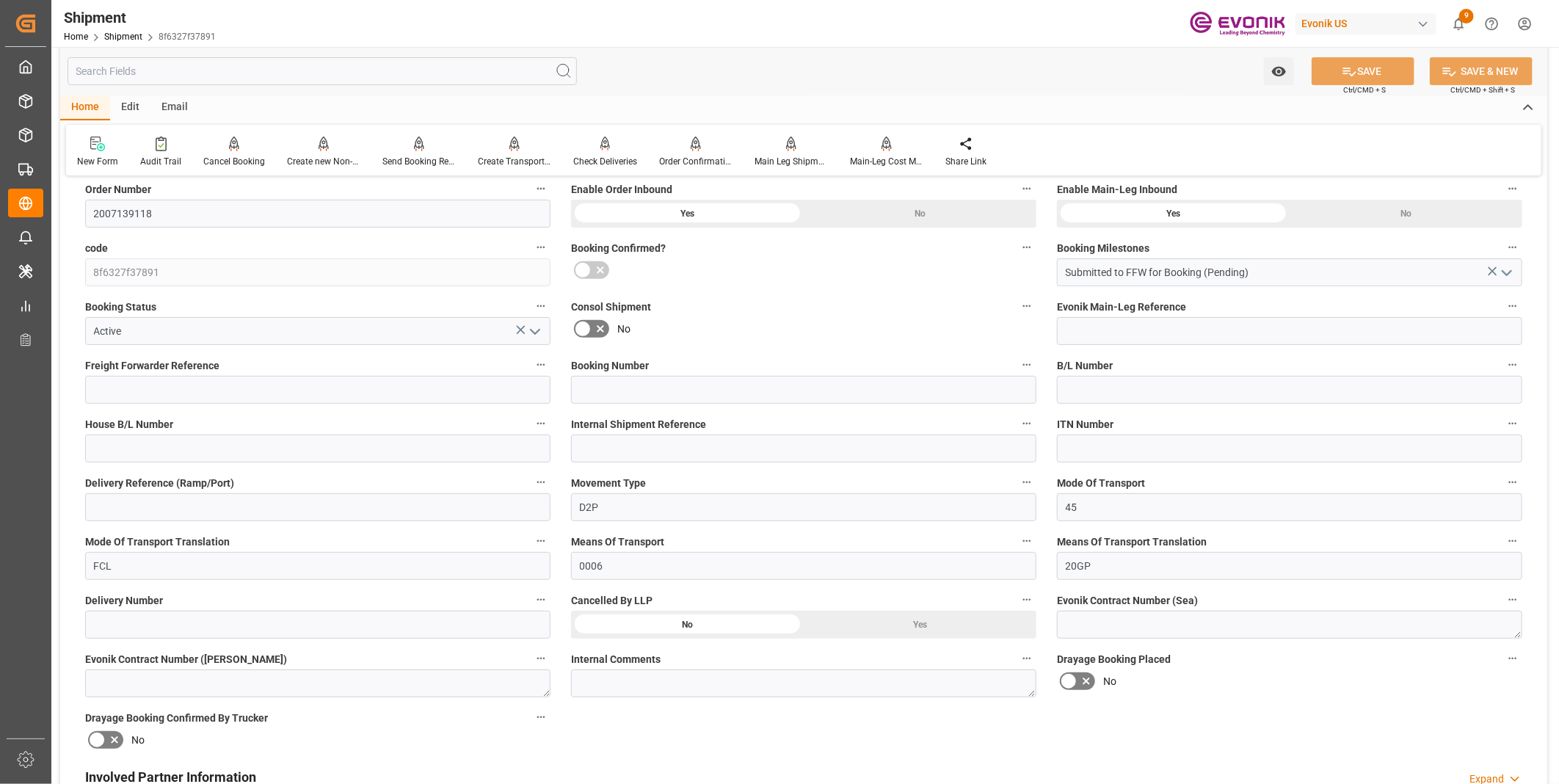
scroll to position [408, 0]
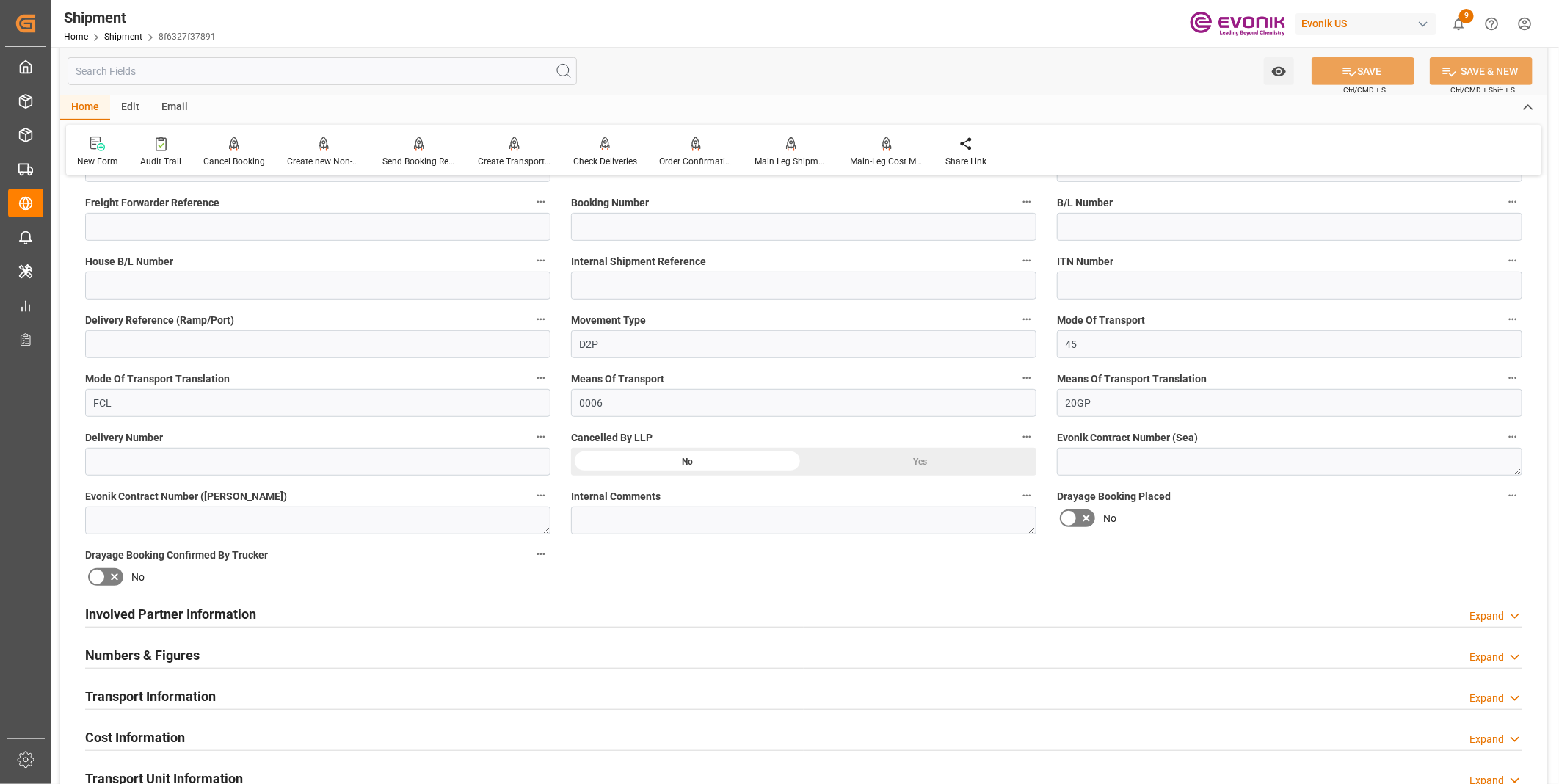
click at [557, 691] on div "Transport Information Expand" at bounding box center [804, 695] width 1437 height 28
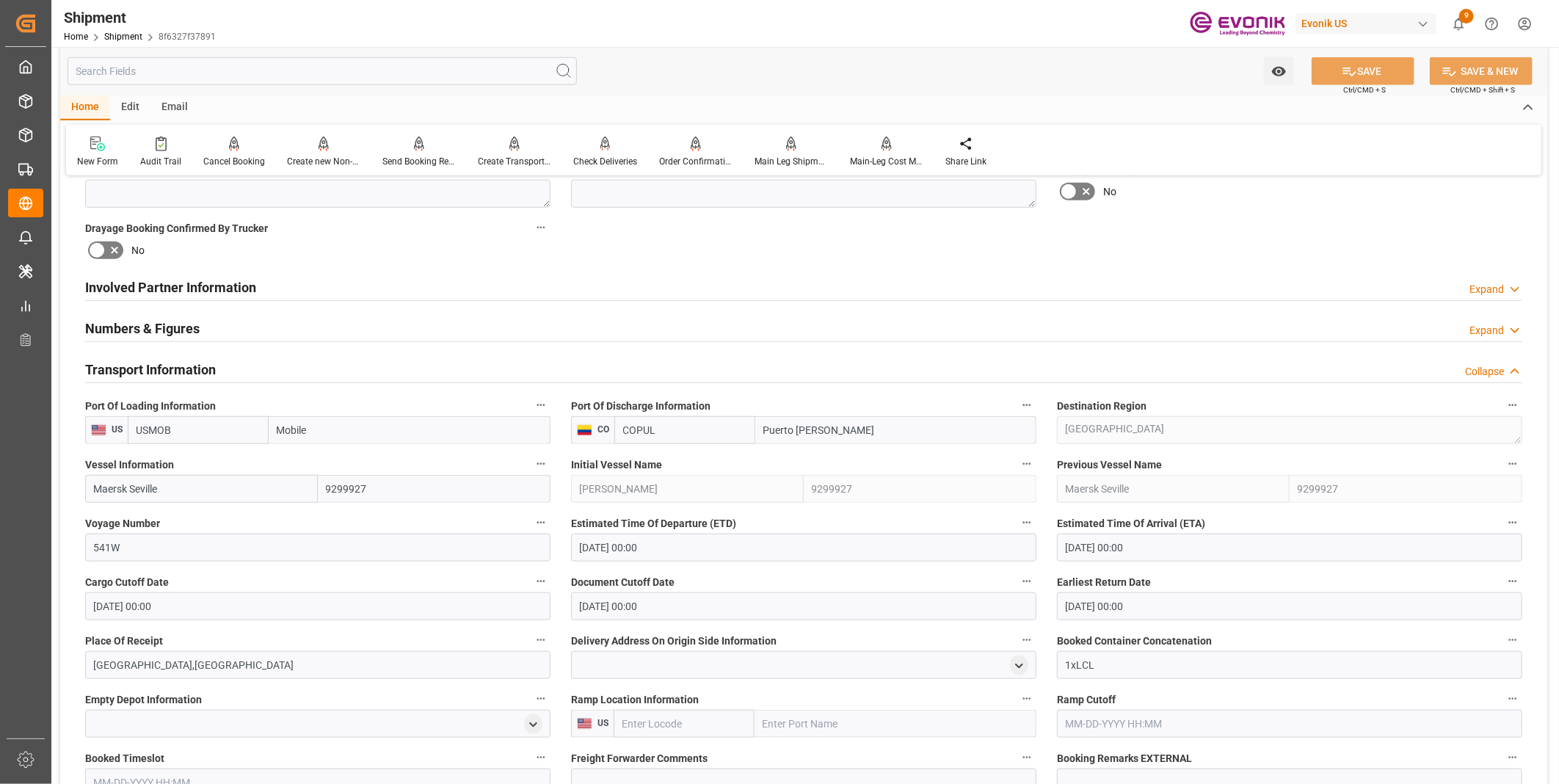
scroll to position [815, 0]
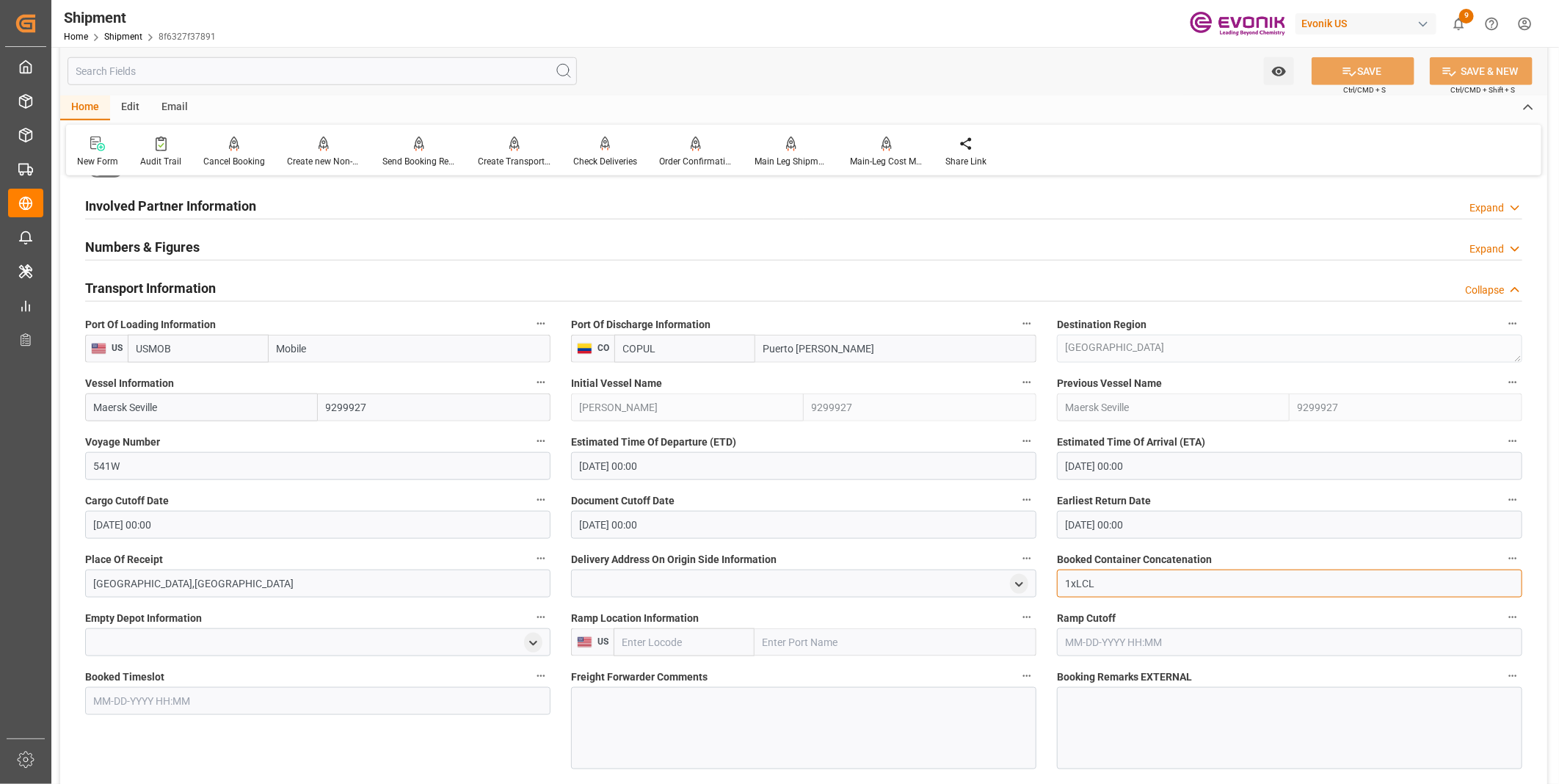
click at [1121, 588] on input "1xLCL" at bounding box center [1289, 583] width 465 height 28
click at [1106, 584] on input "1xLCL" at bounding box center [1289, 583] width 465 height 28
drag, startPoint x: 1106, startPoint y: 584, endPoint x: 1009, endPoint y: 582, distance: 97.0
click at [1009, 582] on div "Booking Confirmation Milestone Bar Collapse Submitted to FFW for Booking (Pendi…" at bounding box center [804, 365] width 1488 height 1983
type input "20GP"
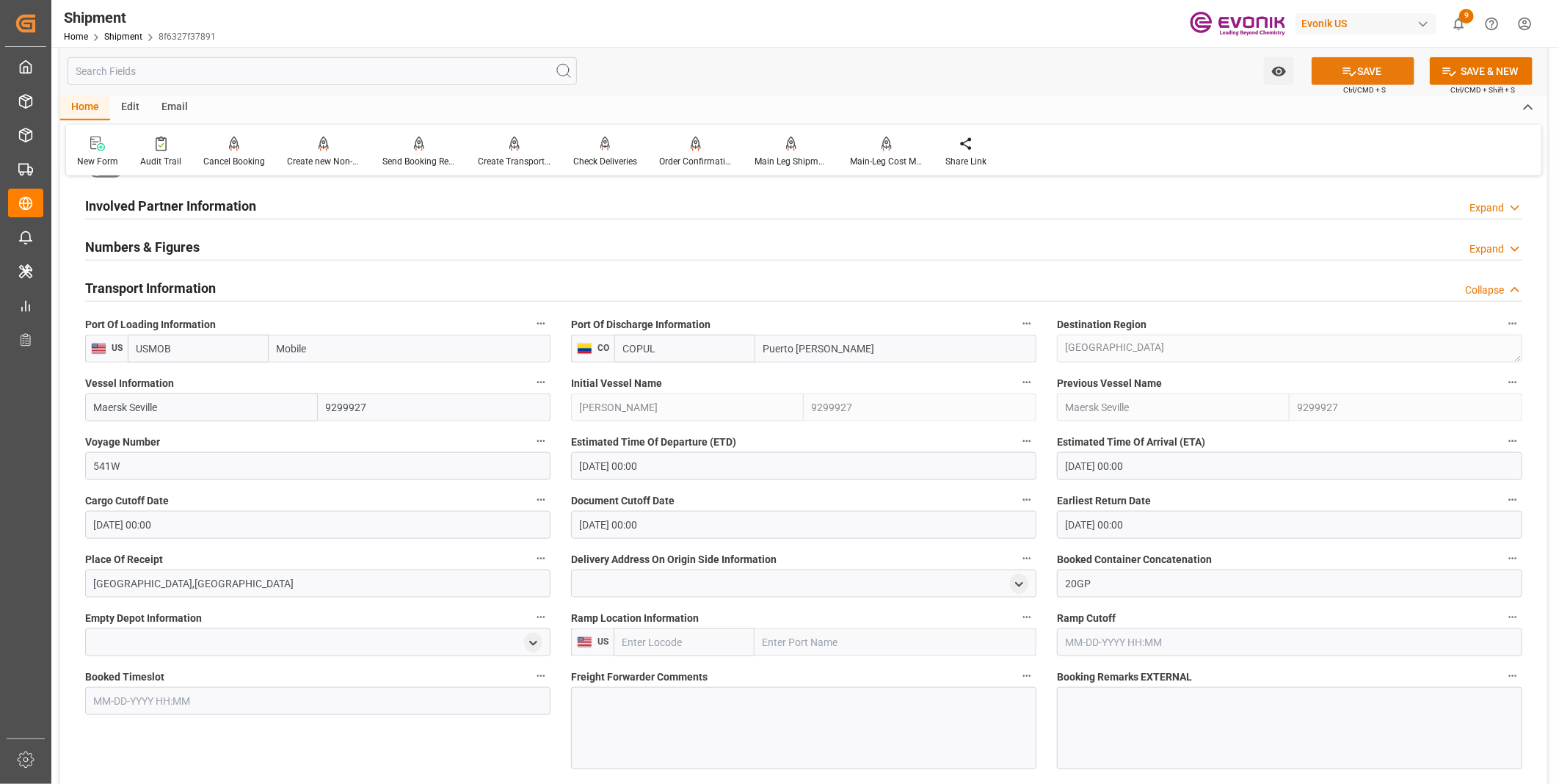
click at [1354, 81] on button "SAVE" at bounding box center [1363, 71] width 103 height 28
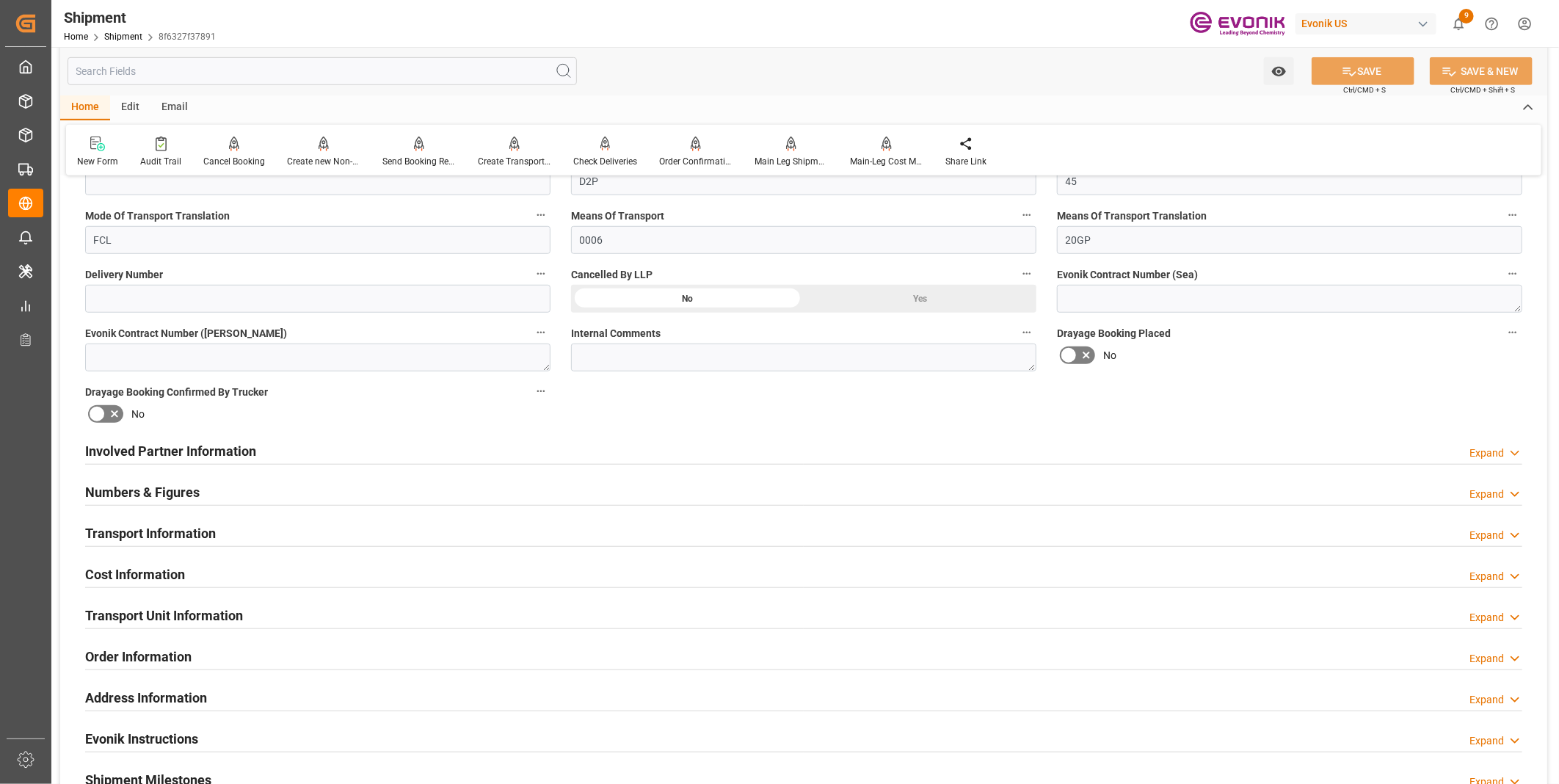
scroll to position [733, 0]
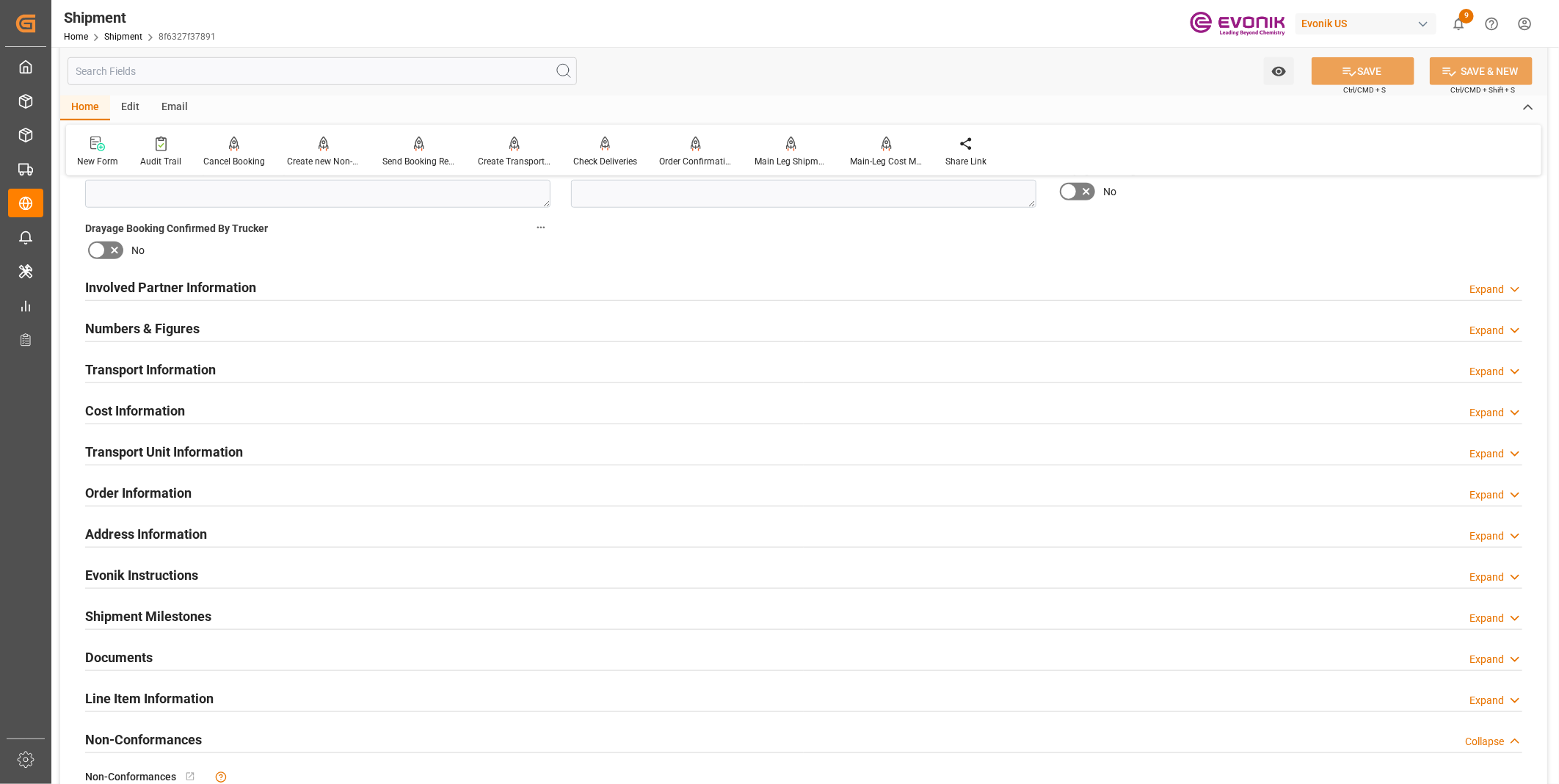
click at [605, 375] on div "Transport Information Expand" at bounding box center [804, 368] width 1437 height 28
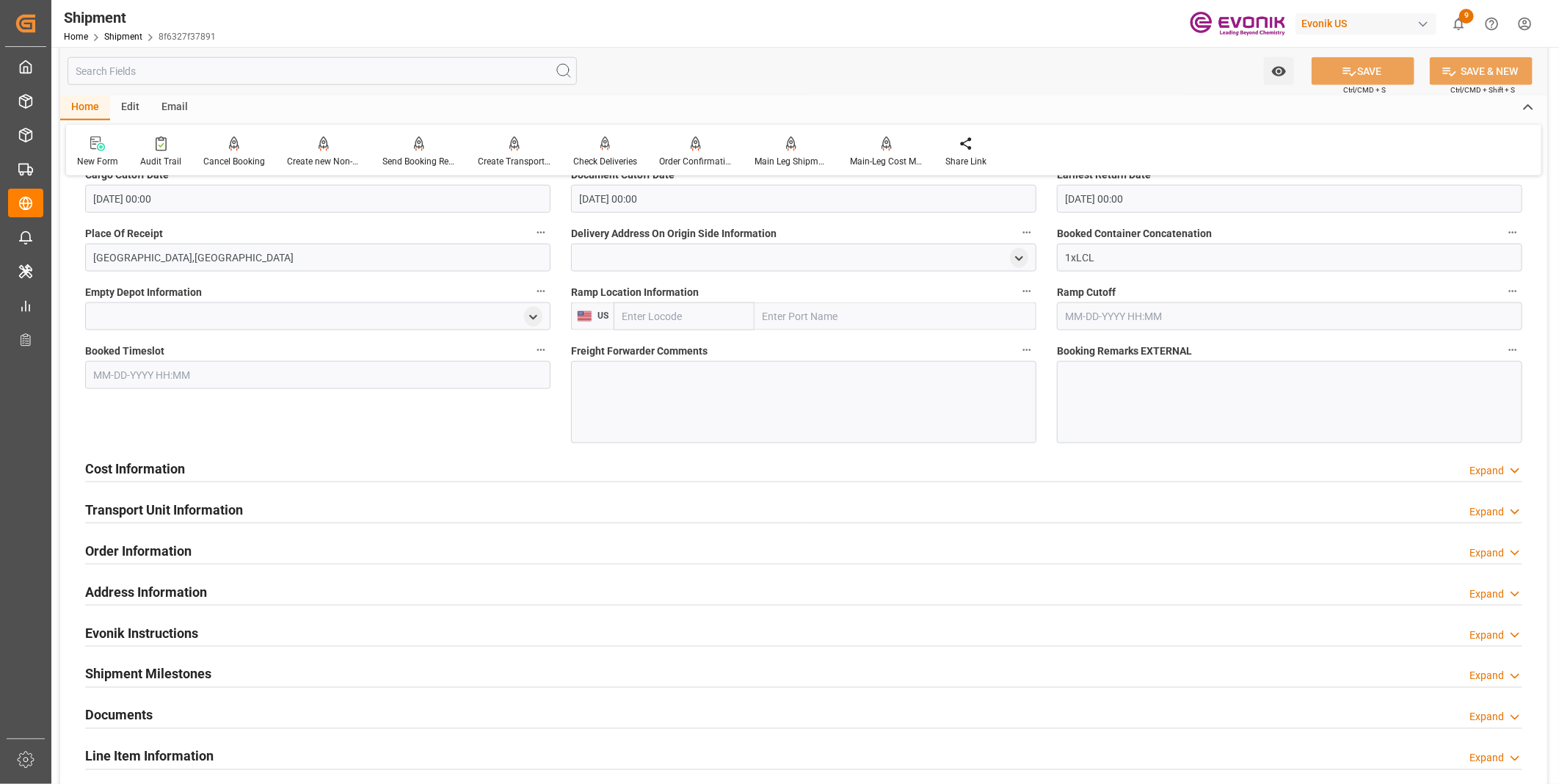
scroll to position [1223, 0]
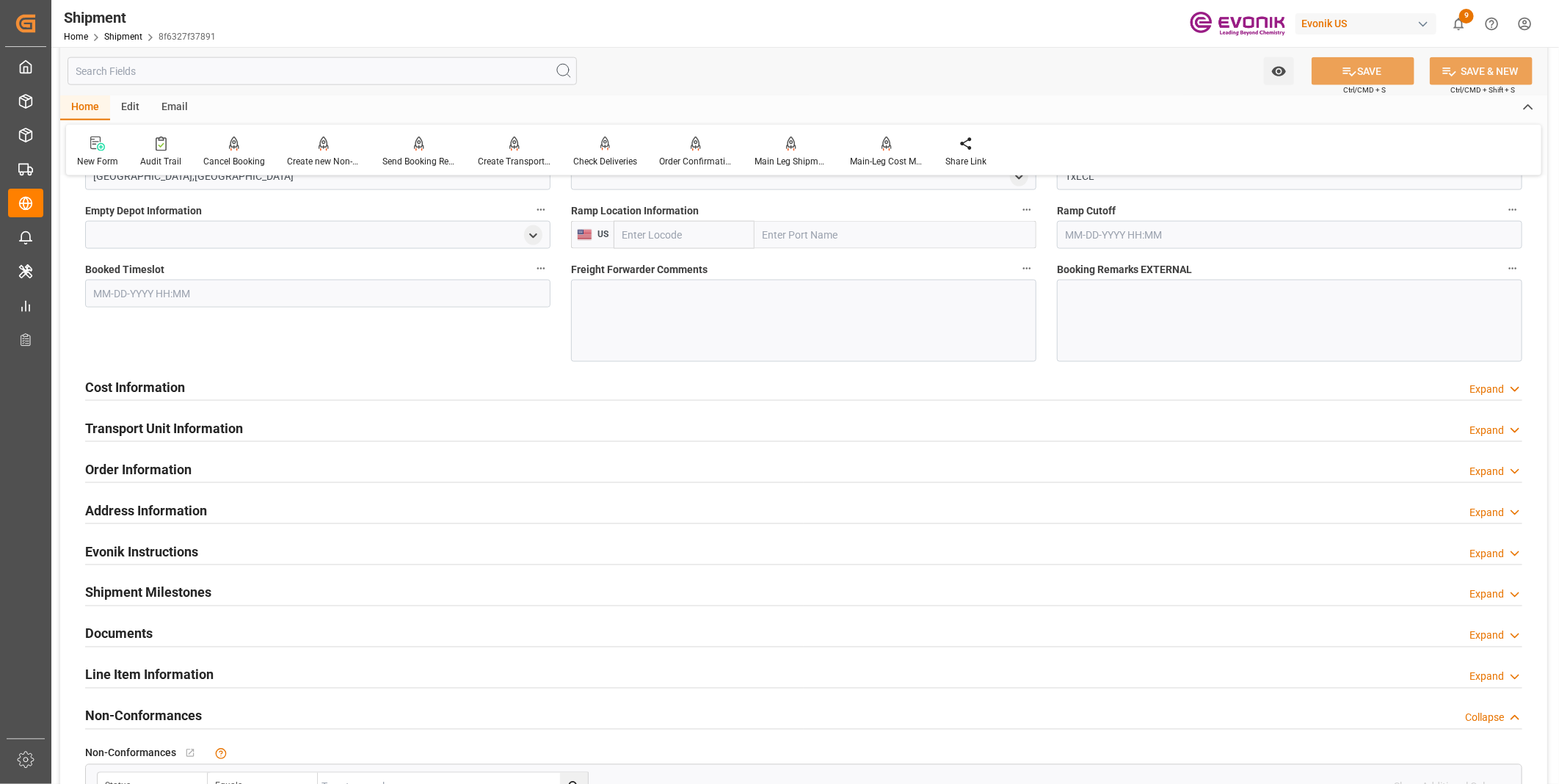
click at [205, 426] on h2 "Transport Unit Information" at bounding box center [164, 428] width 158 height 19
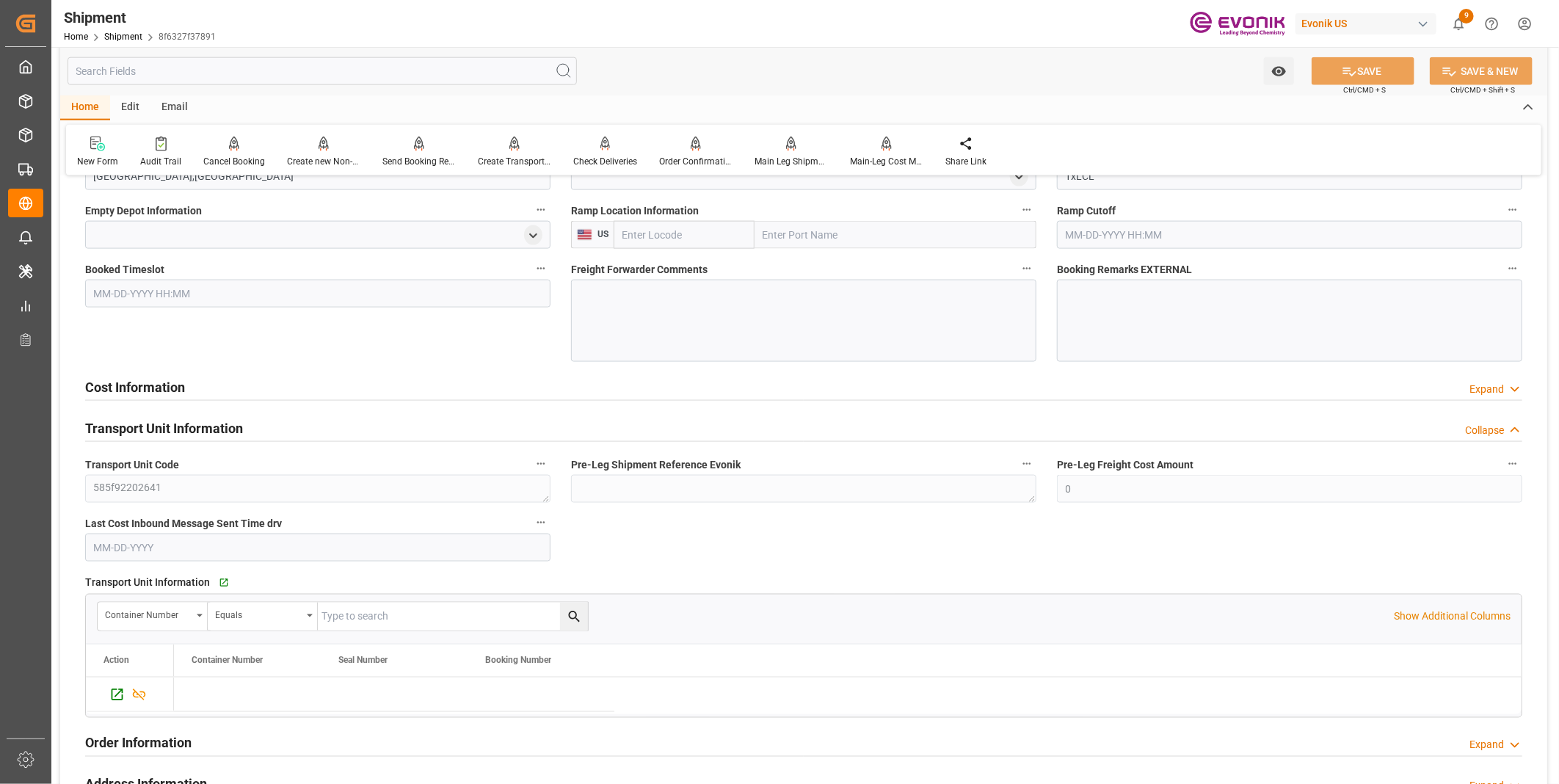
scroll to position [1304, 0]
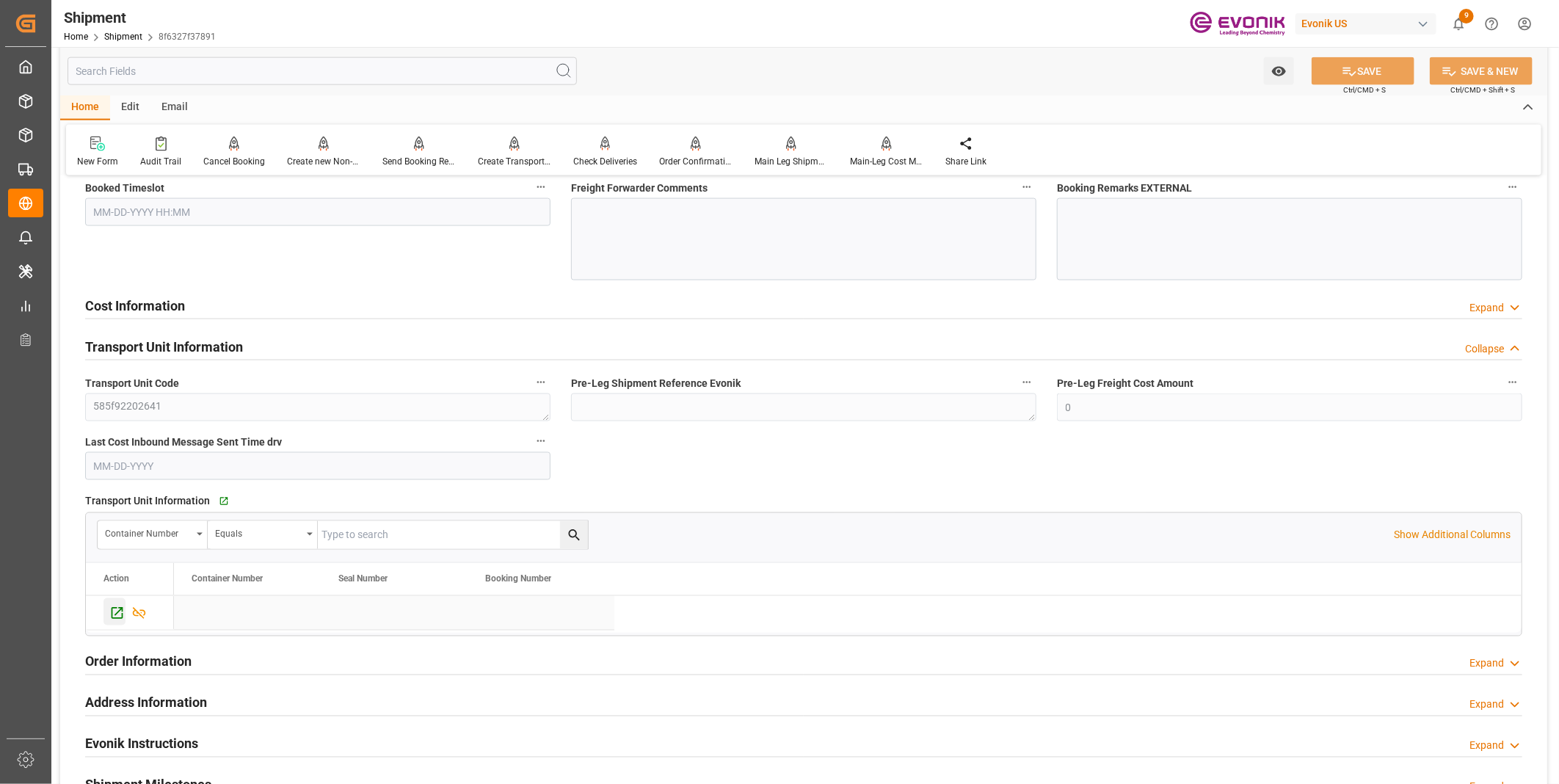
click at [118, 605] on icon "Press SPACE to select this row." at bounding box center [117, 613] width 16 height 16
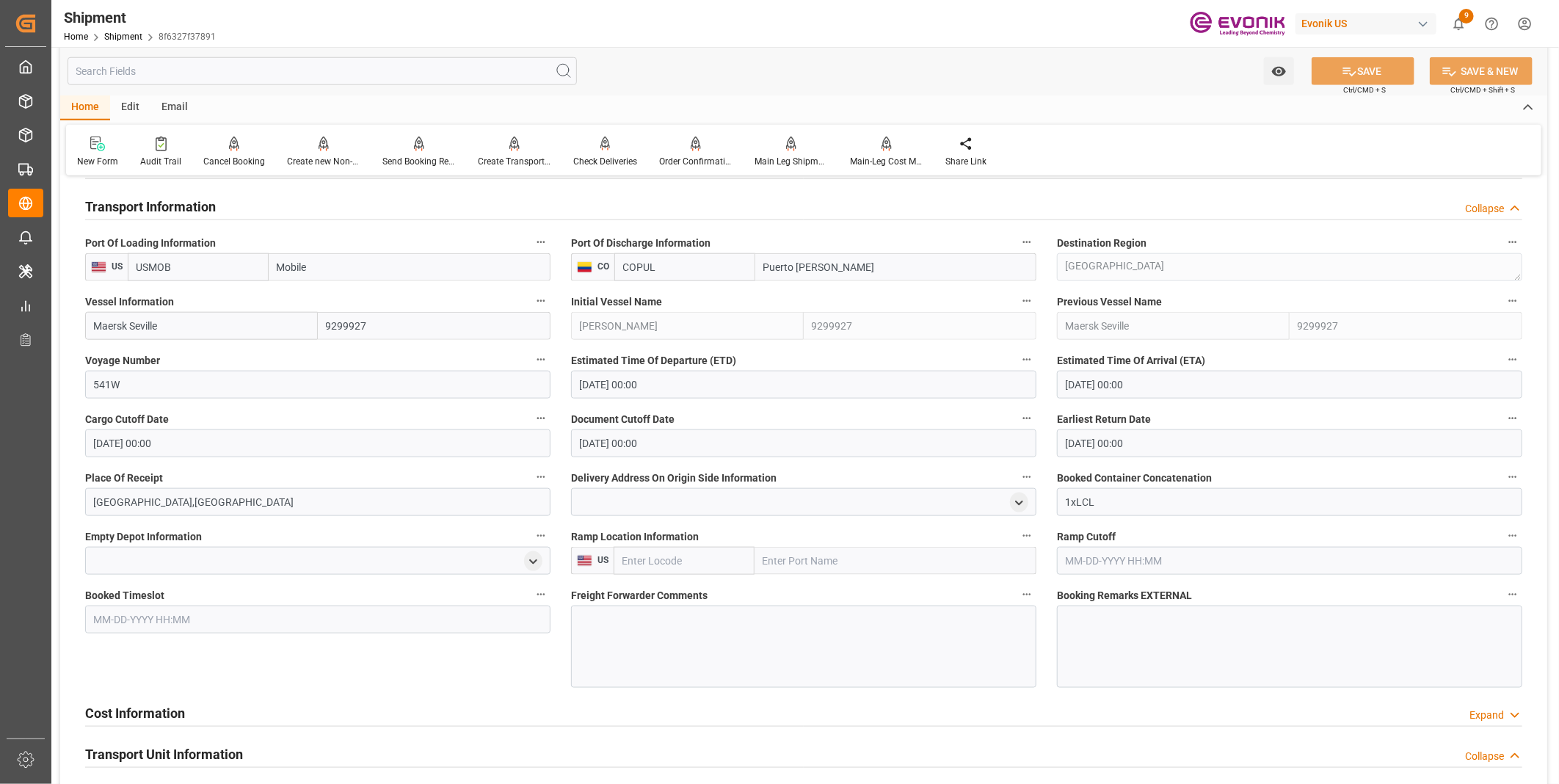
scroll to position [815, 0]
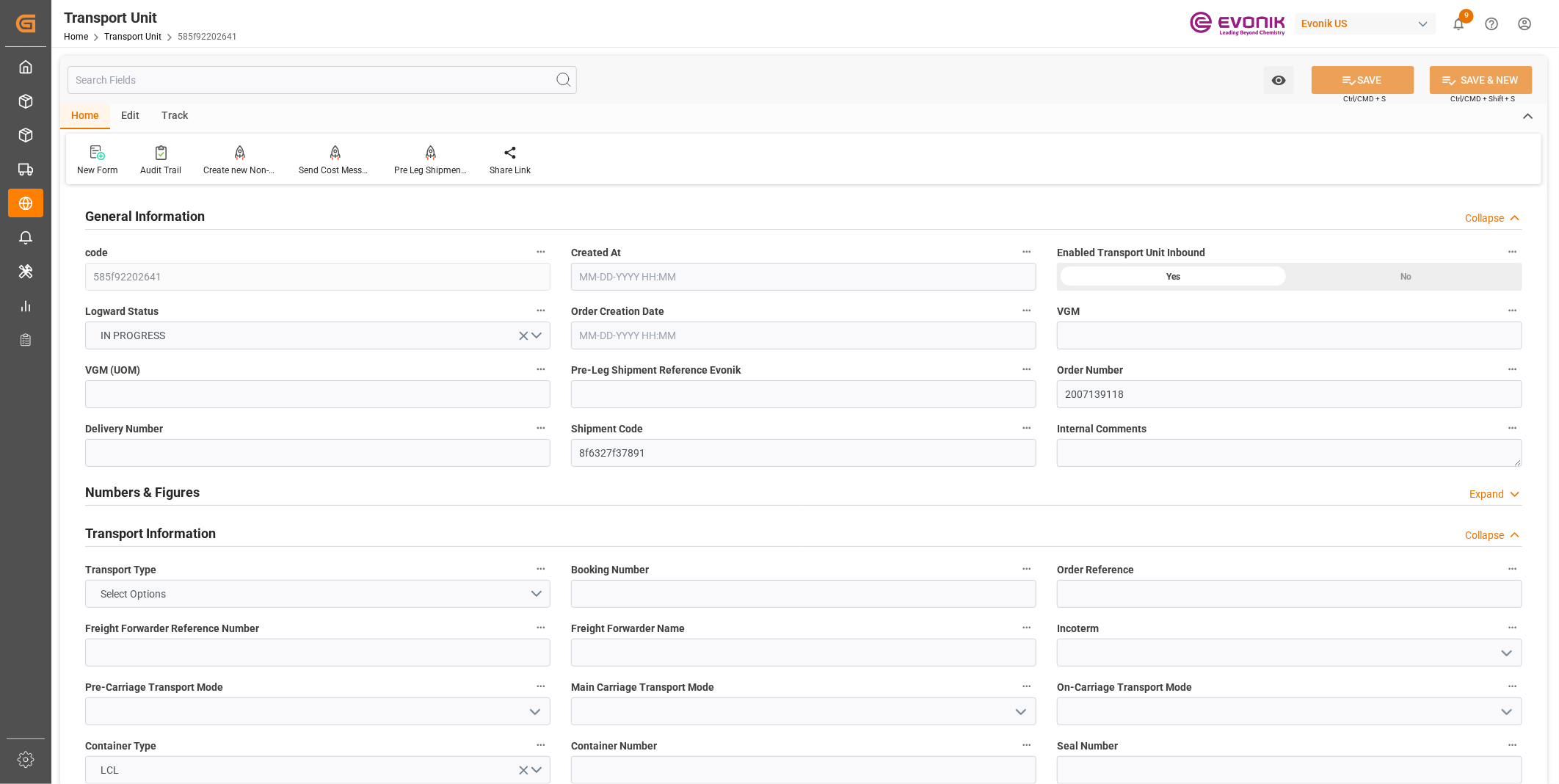
type input "Hapag [PERSON_NAME]"
type input "Hapag [PERSON_NAME] Aktiengesellschaft"
type input "USMOB"
type input "COPUL"
type input "17074"
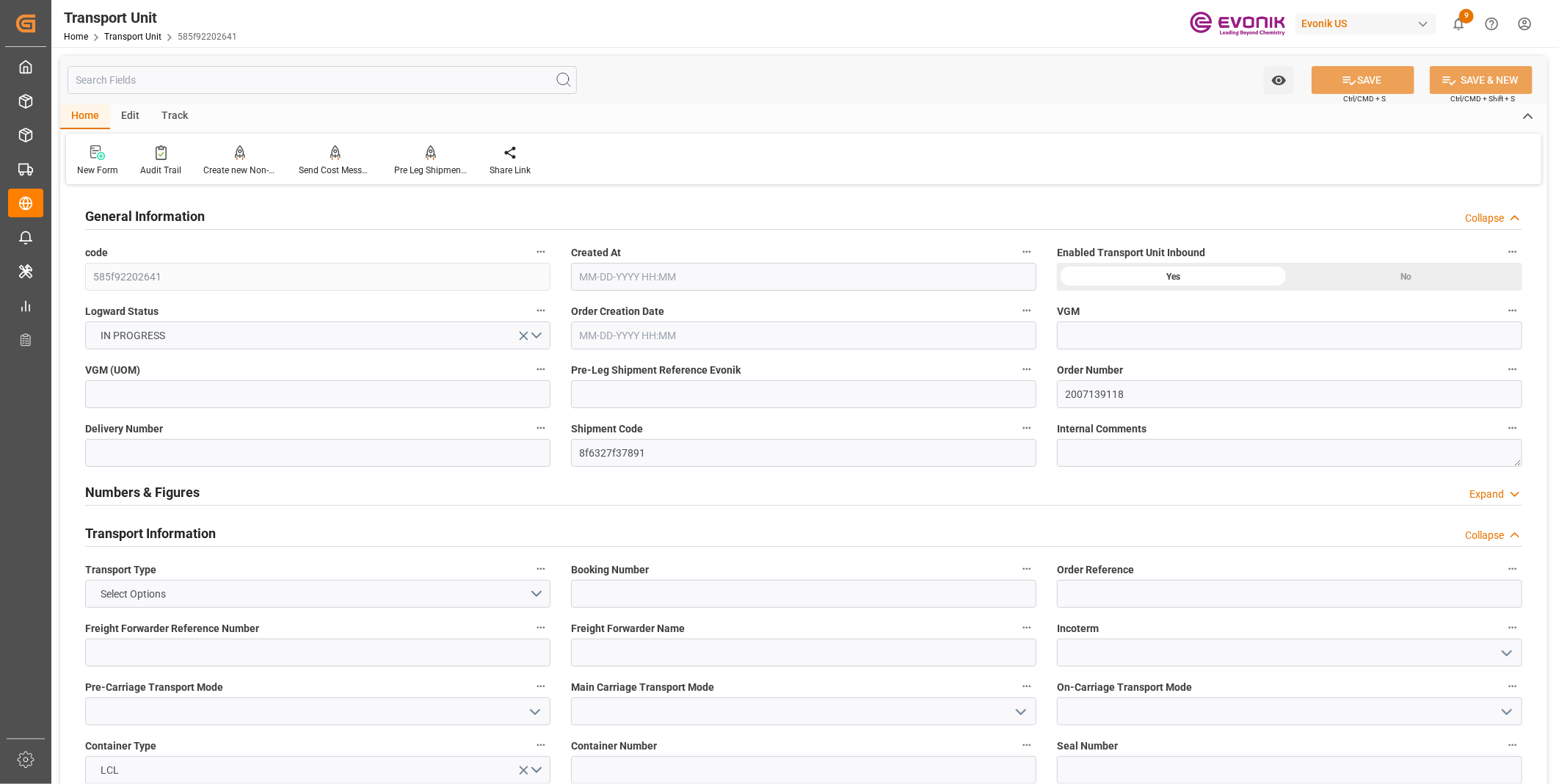
type input "[DATE] 04:10"
type input "[DATE]"
type input "[DATE] 00:00"
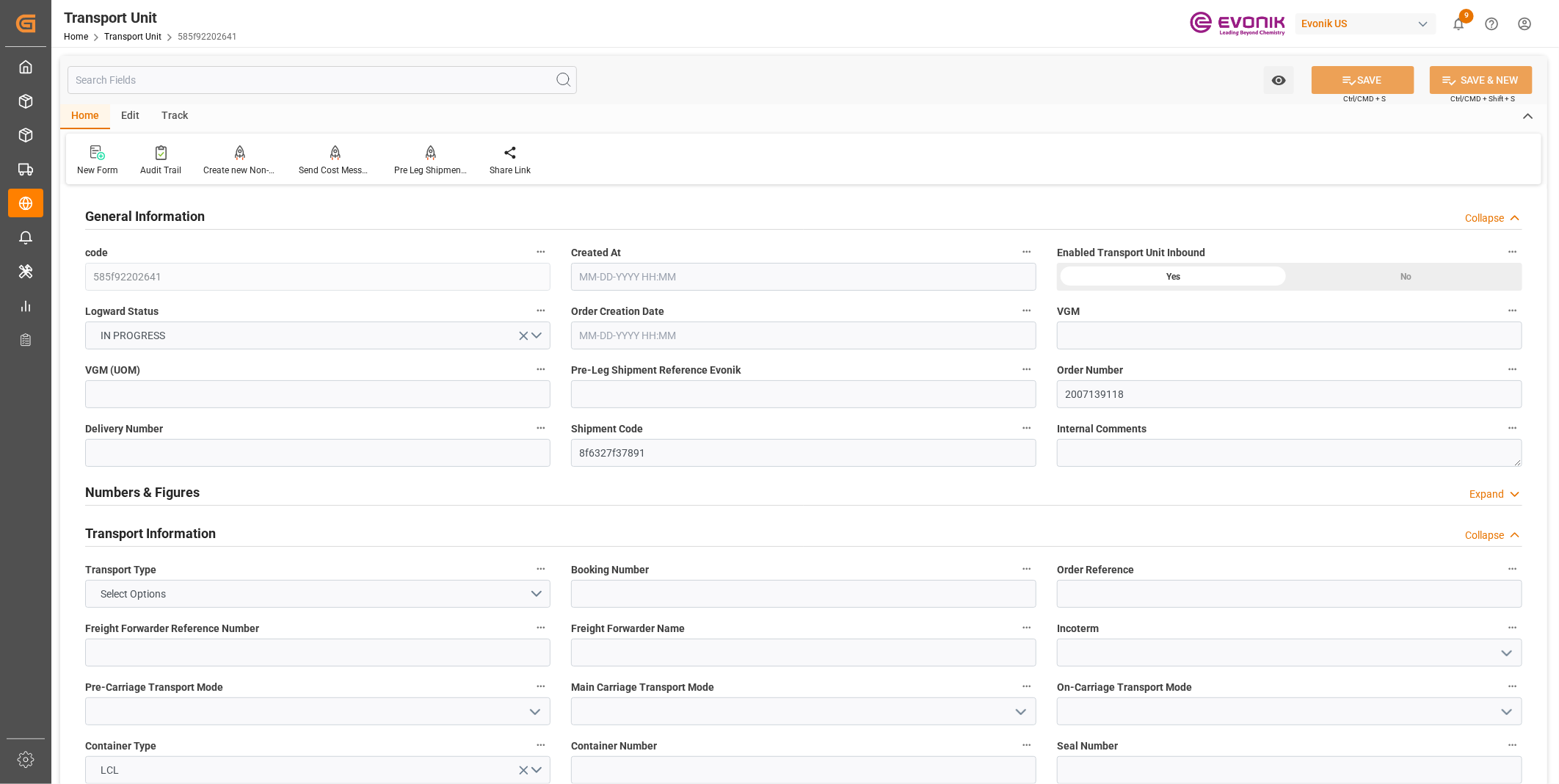
type input "10-25-2025 00:00"
type input "[DATE] 00:00"
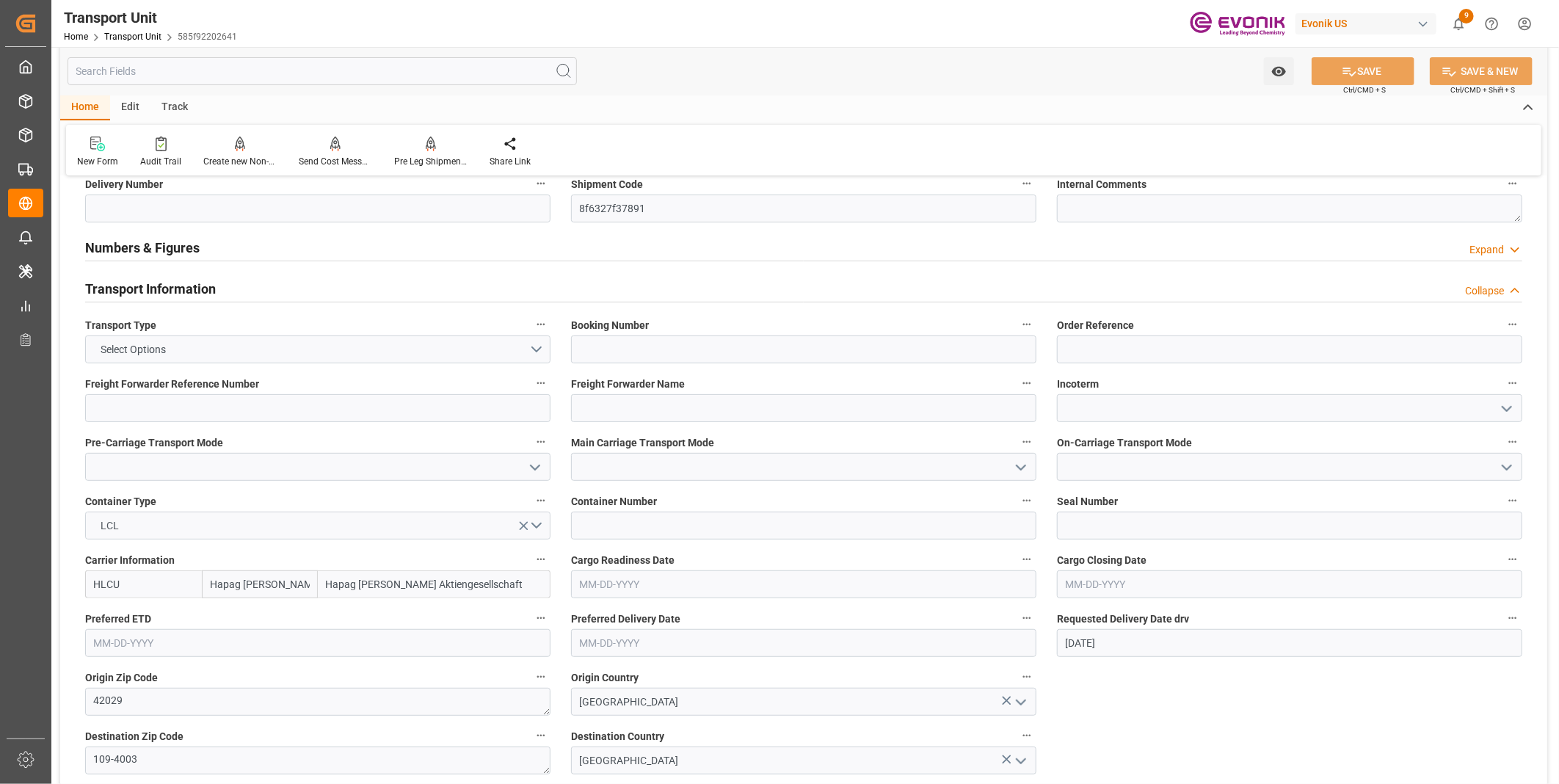
scroll to position [326, 0]
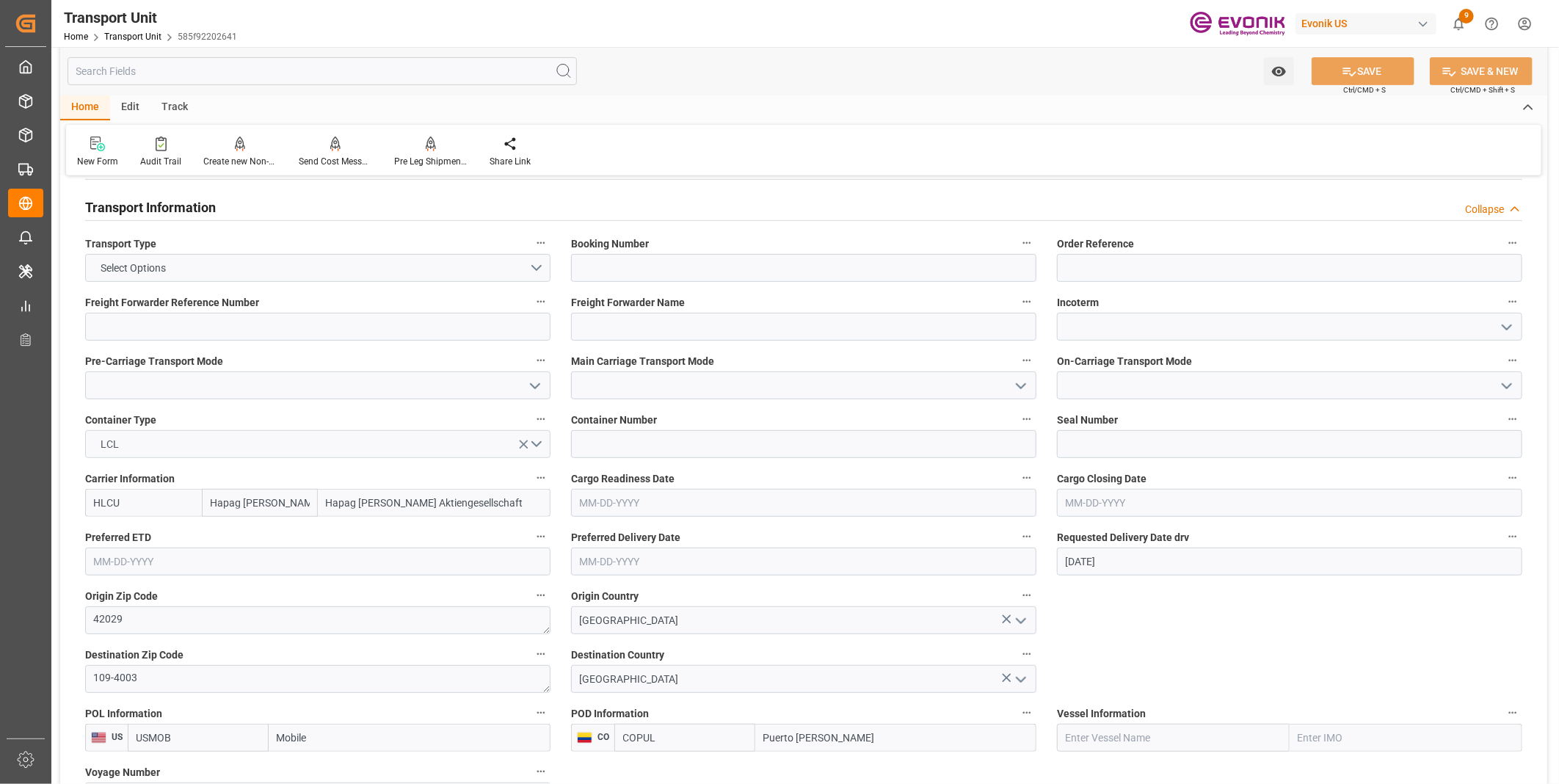
click at [530, 441] on icon "open menu" at bounding box center [524, 445] width 16 height 16
click at [538, 442] on button "Select Options" at bounding box center [318, 444] width 465 height 28
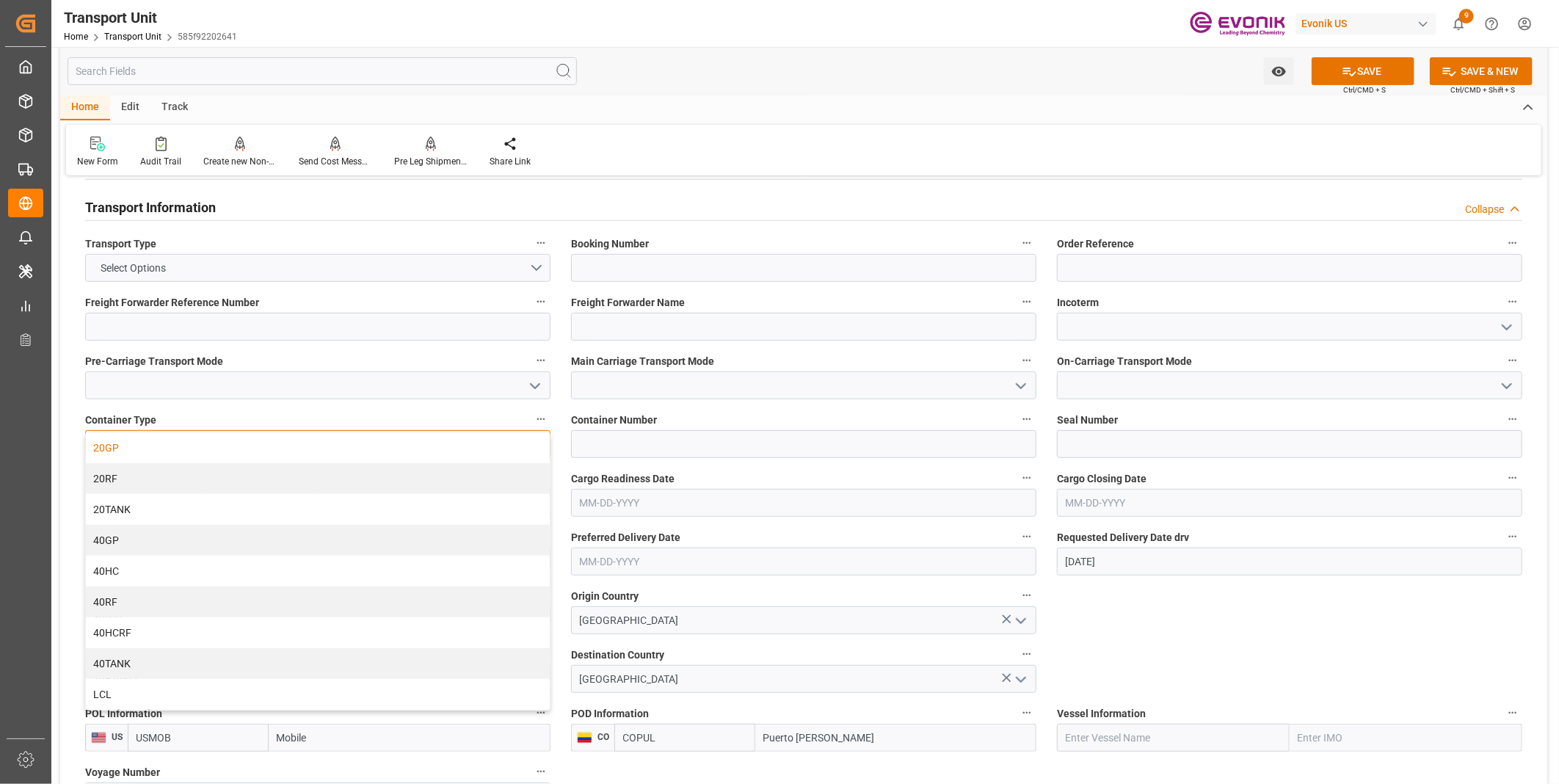
click at [221, 445] on div "20GP" at bounding box center [317, 447] width 464 height 31
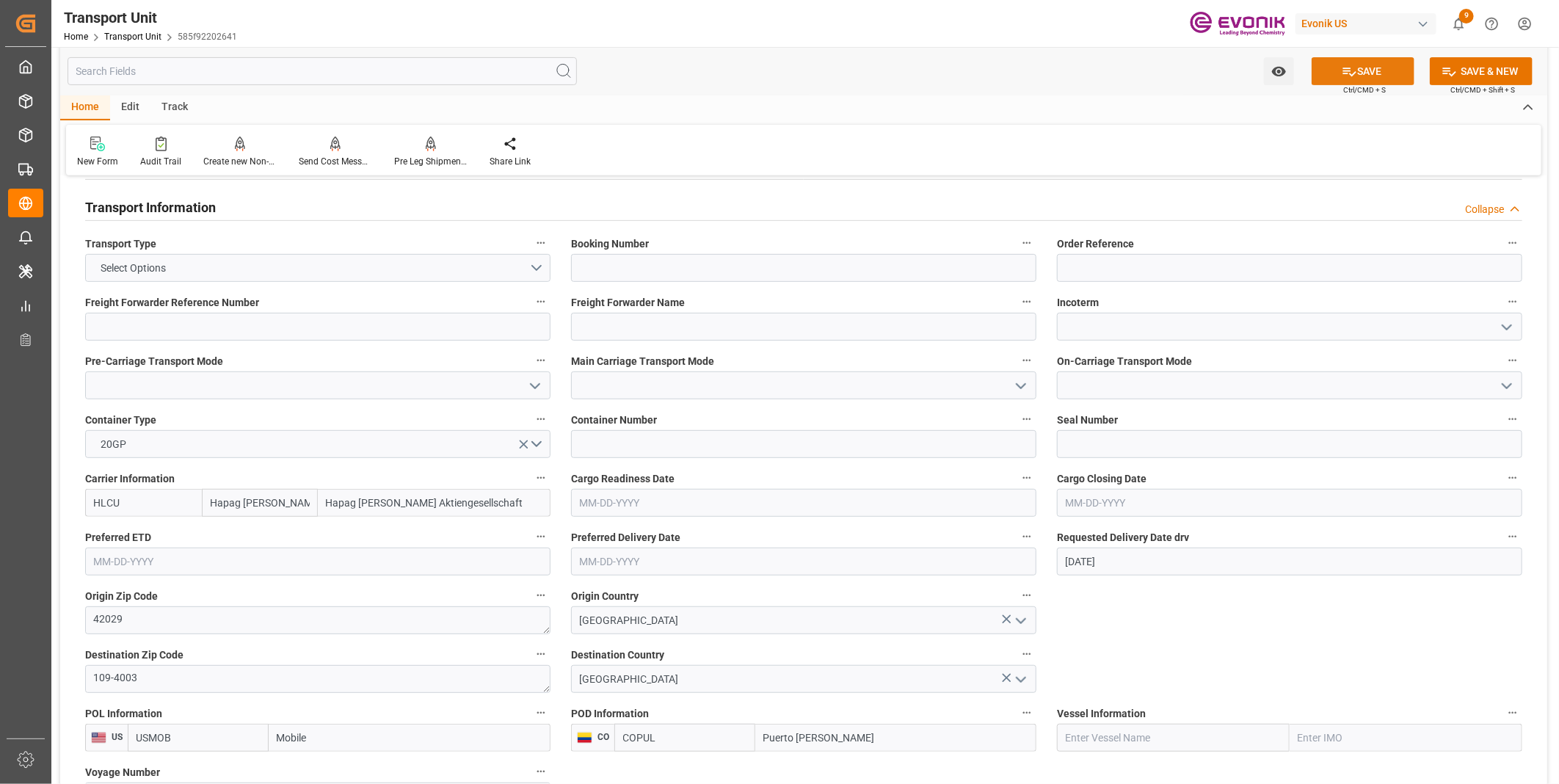
click at [1360, 67] on button "SAVE" at bounding box center [1363, 71] width 103 height 28
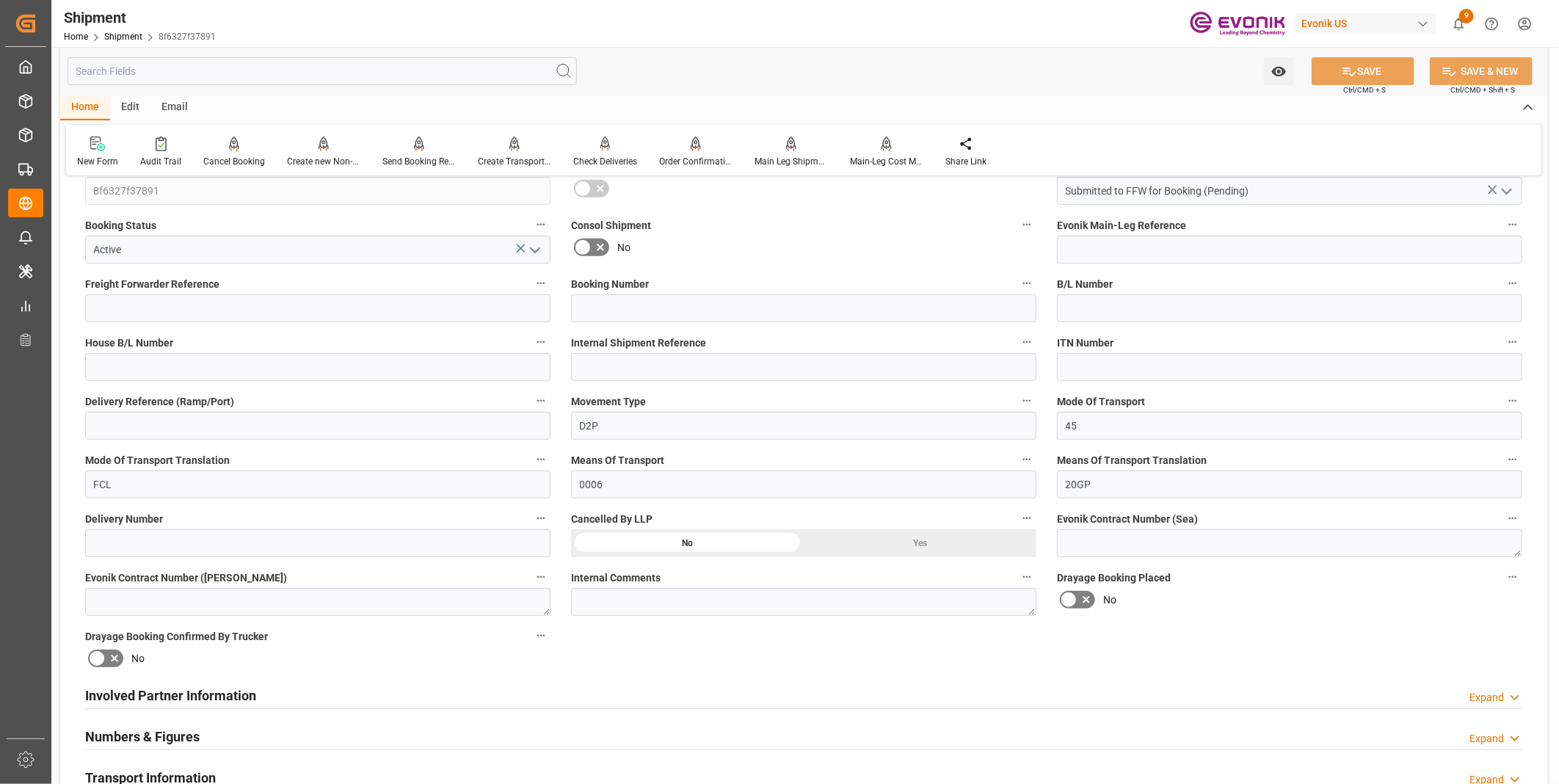
scroll to position [408, 0]
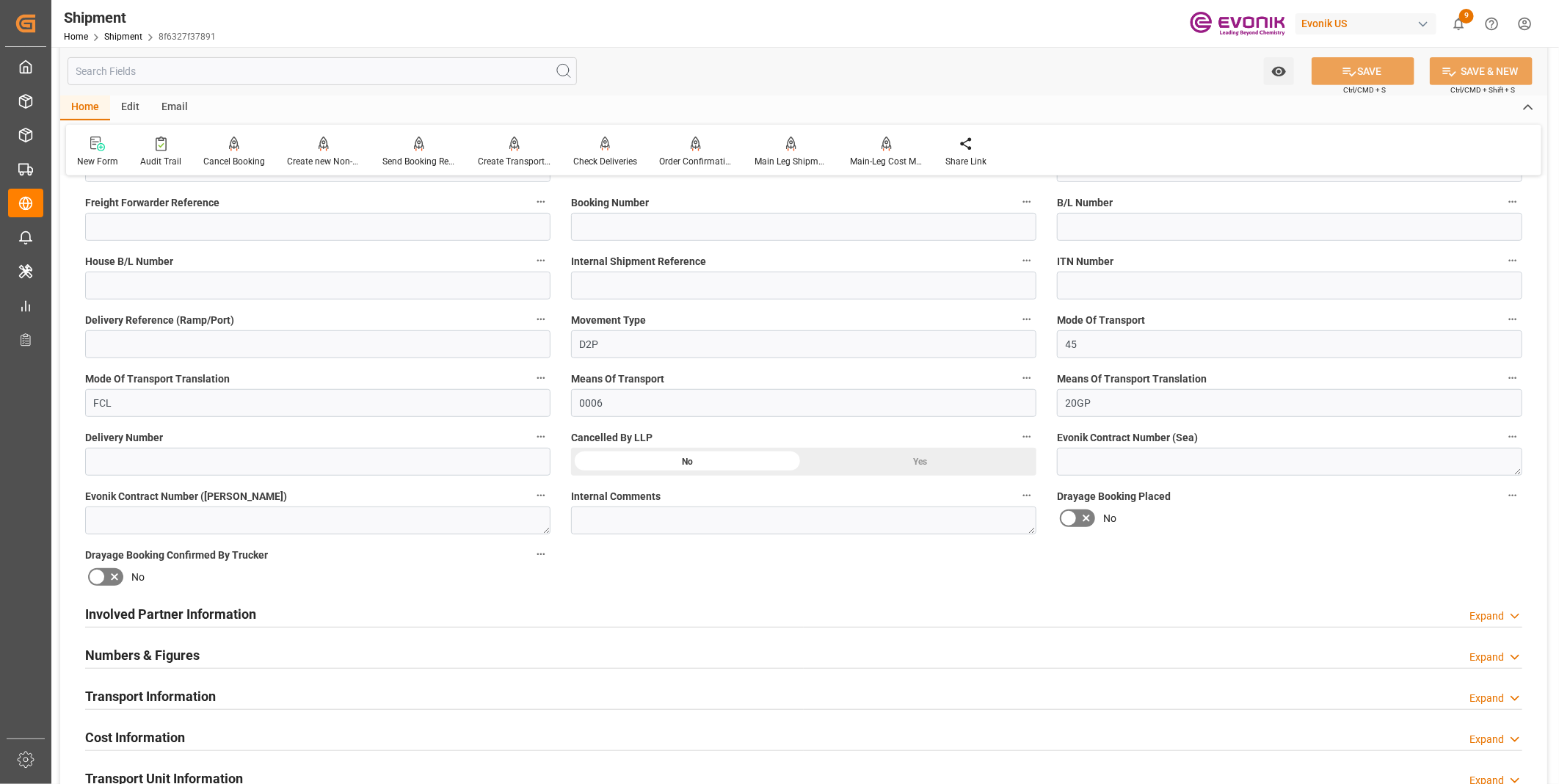
click at [642, 692] on div "Transport Information Expand" at bounding box center [804, 695] width 1437 height 28
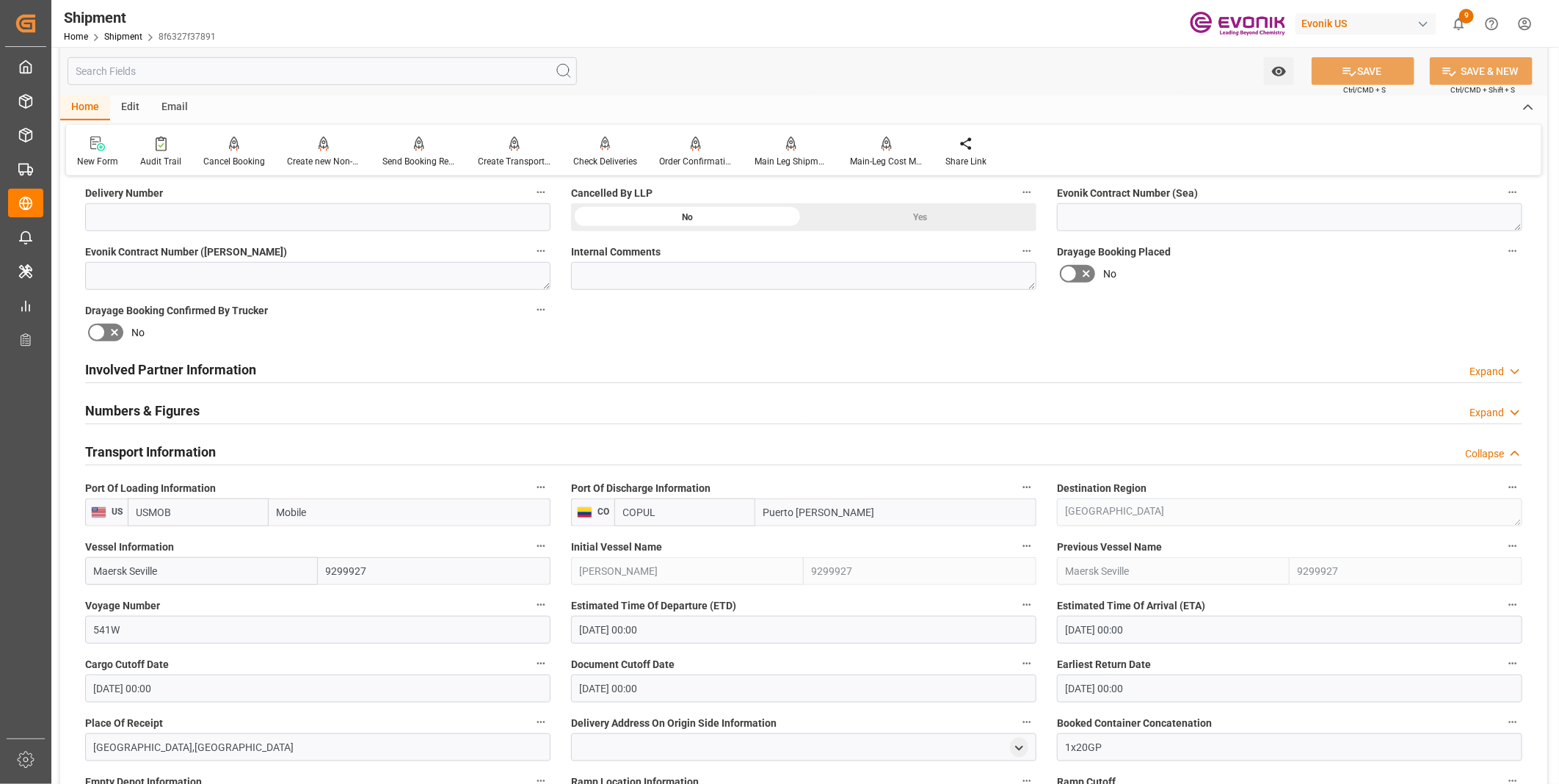
scroll to position [733, 0]
